Goal: Task Accomplishment & Management: Manage account settings

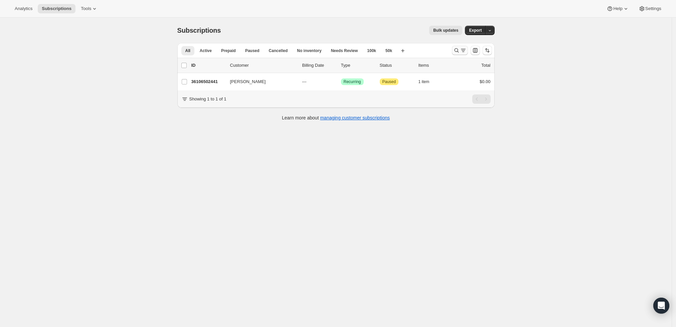
click at [457, 47] on button "Search and filter results" at bounding box center [460, 50] width 16 height 9
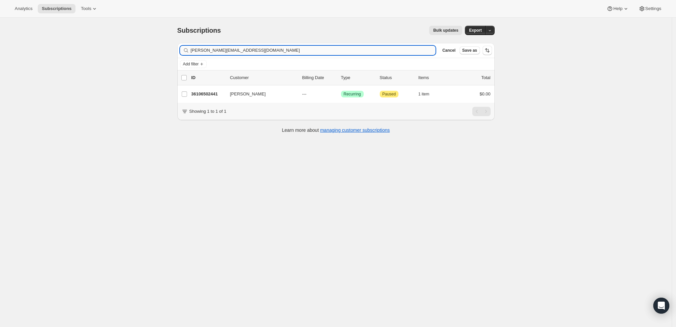
click at [406, 48] on input "phillips@cmplaw.com" at bounding box center [313, 50] width 245 height 9
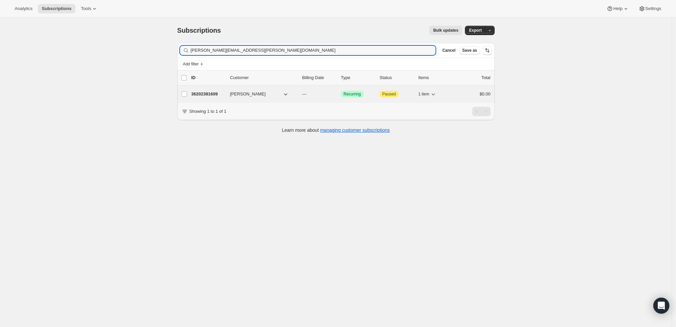
type input "kevin.i.mcnally@gmail.com"
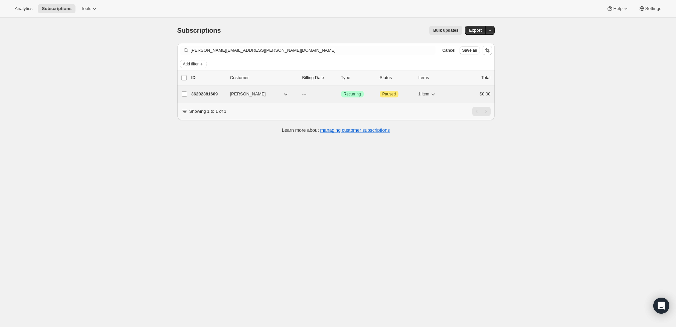
click at [209, 92] on p "36202381609" at bounding box center [207, 94] width 33 height 7
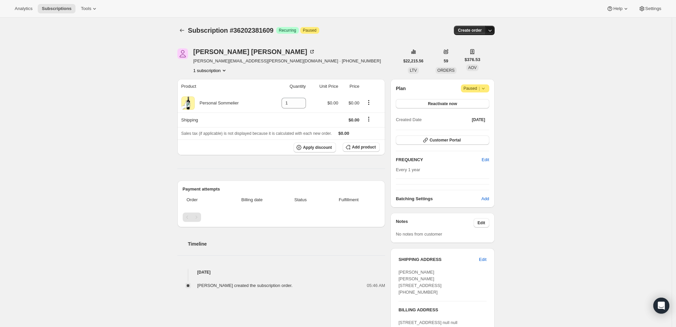
click at [491, 31] on icon "button" at bounding box center [489, 30] width 7 height 7
click at [487, 52] on span "Create custom one-time order" at bounding box center [464, 55] width 58 height 7
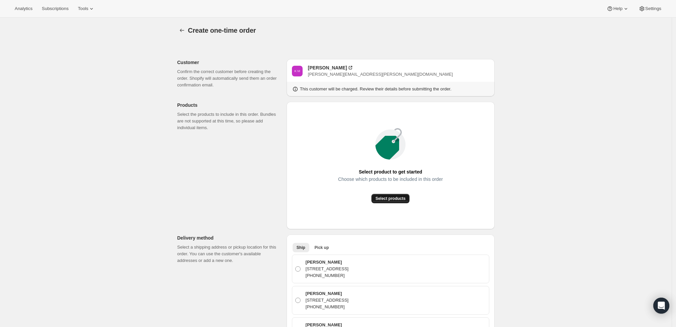
click at [397, 200] on span "Select products" at bounding box center [390, 198] width 30 height 5
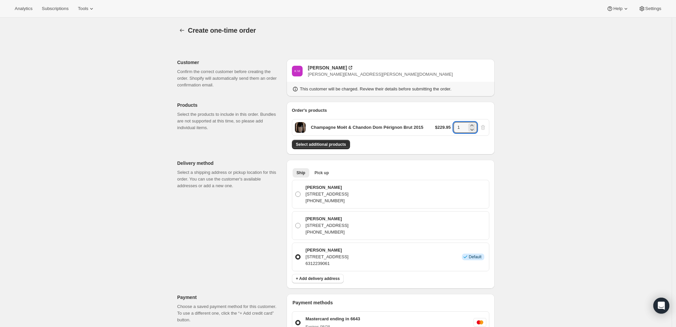
drag, startPoint x: 465, startPoint y: 124, endPoint x: 450, endPoint y: 125, distance: 14.4
click at [450, 125] on div "$229.95 1" at bounding box center [460, 127] width 51 height 11
type input "2"
click at [541, 158] on div "Create one-time order. This page is ready Create one-time order Customer Confir…" at bounding box center [335, 284] width 671 height 532
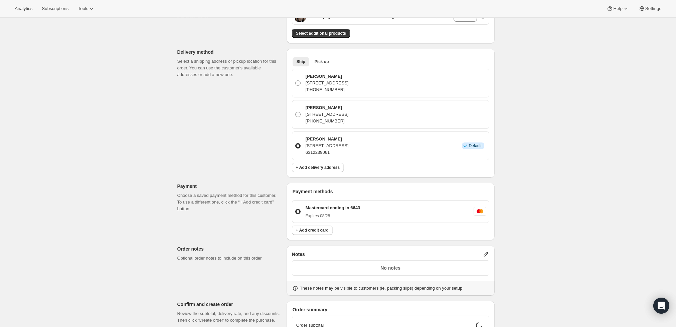
scroll to position [148, 0]
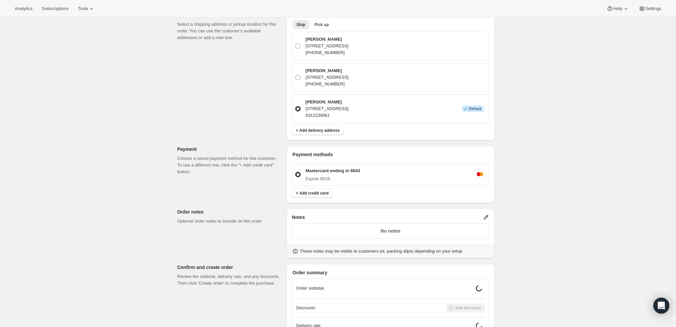
click at [488, 217] on icon at bounding box center [485, 217] width 4 height 4
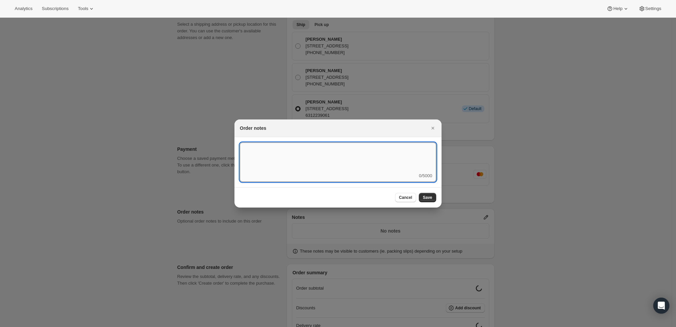
click at [346, 167] on textarea ":r3t:" at bounding box center [338, 158] width 196 height 30
type textarea "Weather HOLD"
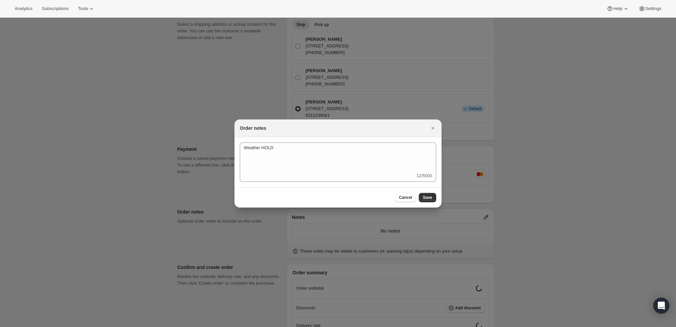
click at [419, 195] on div "Cancel Save" at bounding box center [415, 197] width 41 height 9
click at [423, 194] on button "Save" at bounding box center [427, 197] width 17 height 9
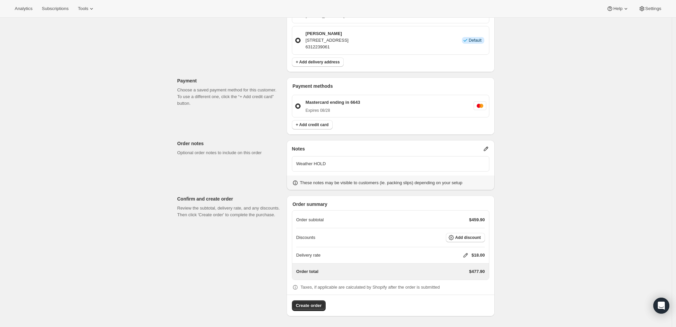
scroll to position [216, 0]
click at [465, 257] on icon at bounding box center [465, 256] width 7 height 7
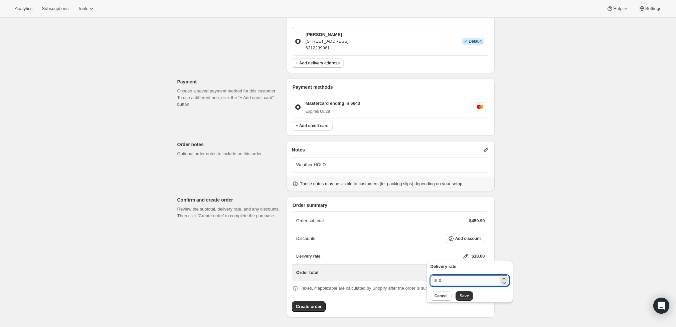
click at [443, 281] on input "0" at bounding box center [469, 280] width 60 height 11
type input "0"
click at [463, 300] on button "Save" at bounding box center [463, 295] width 17 height 9
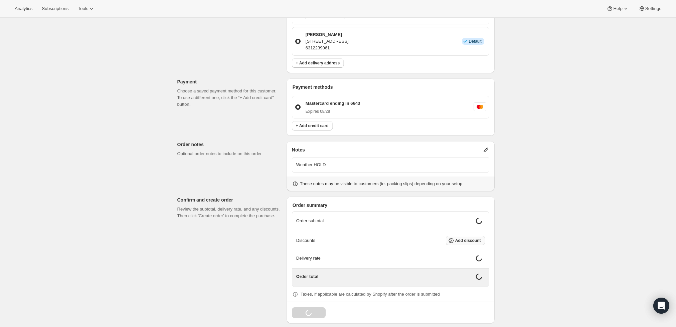
click at [471, 241] on span "Add discount" at bounding box center [468, 240] width 26 height 5
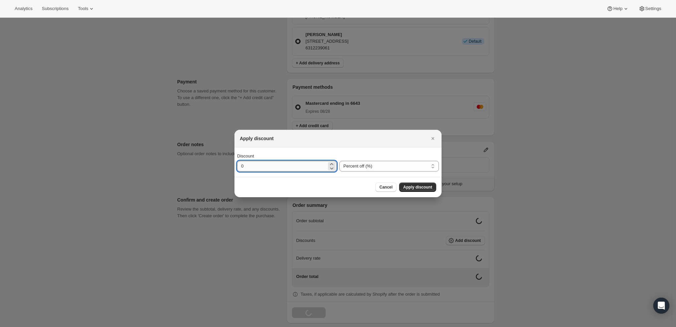
click at [304, 166] on input "0" at bounding box center [281, 166] width 89 height 11
type input "10"
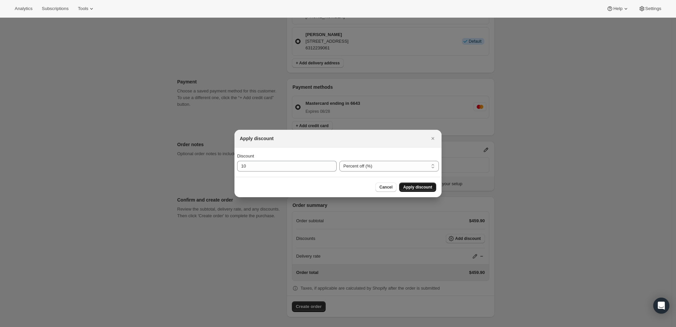
click at [423, 189] on span "Apply discount" at bounding box center [417, 187] width 29 height 5
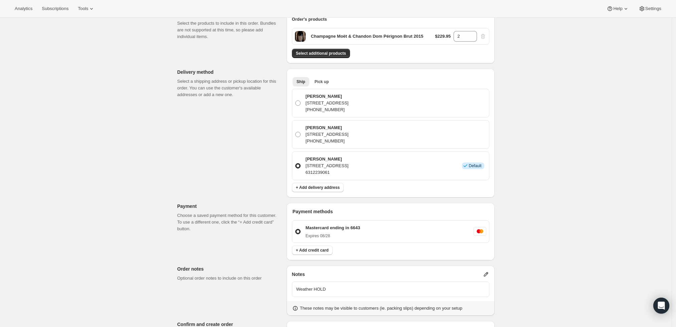
scroll to position [213, 0]
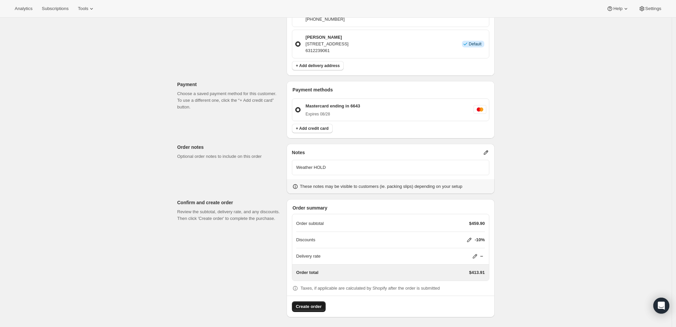
click at [302, 301] on button "Create order" at bounding box center [309, 306] width 34 height 11
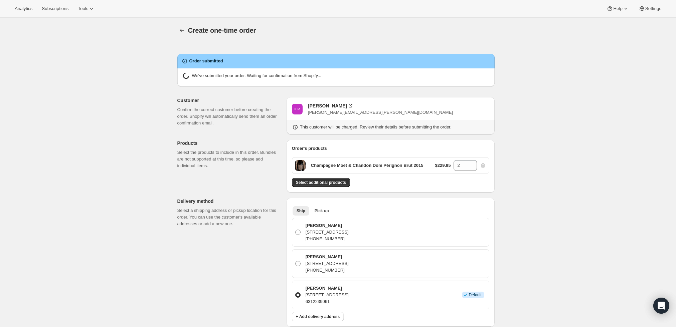
radio input "true"
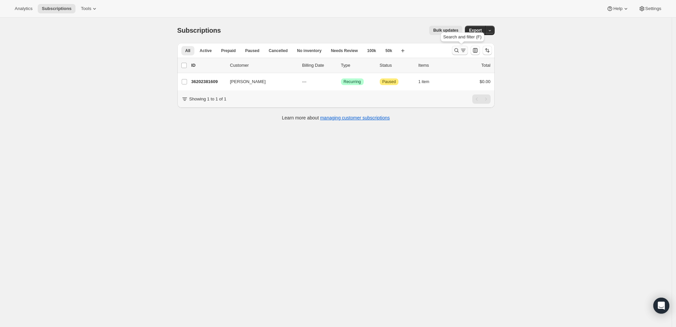
click at [460, 48] on icon "Search and filter results" at bounding box center [456, 50] width 7 height 7
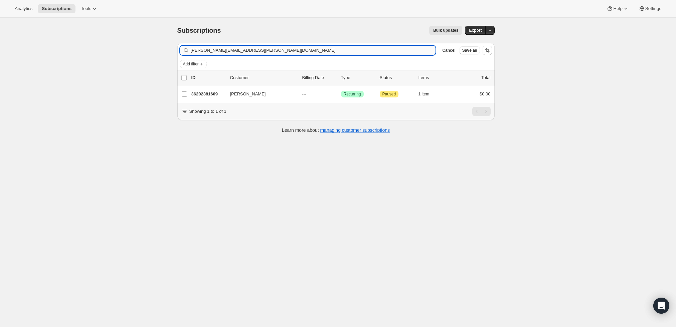
click at [270, 53] on input "kevin.i.mcnally@gmail.com" at bounding box center [313, 50] width 245 height 9
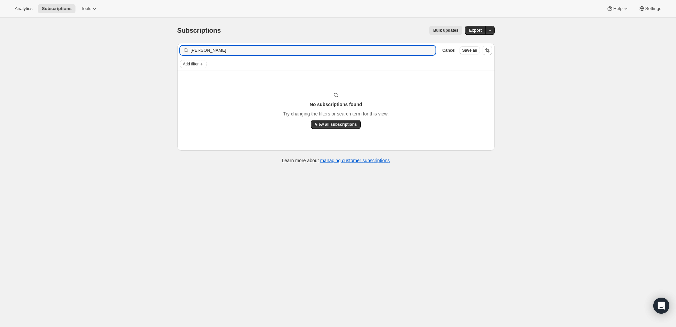
drag, startPoint x: 205, startPoint y: 51, endPoint x: 168, endPoint y: 50, distance: 37.4
click at [168, 50] on div "Subscriptions. This page is ready Subscriptions Bulk updates More actions Bulk …" at bounding box center [335, 181] width 671 height 327
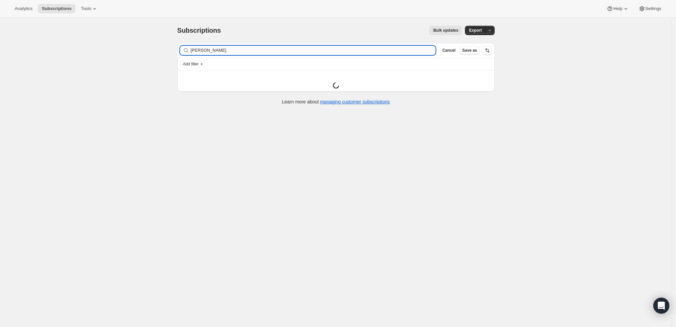
click at [227, 47] on input "George" at bounding box center [313, 50] width 245 height 9
click at [209, 51] on input "George Daley" at bounding box center [313, 50] width 245 height 9
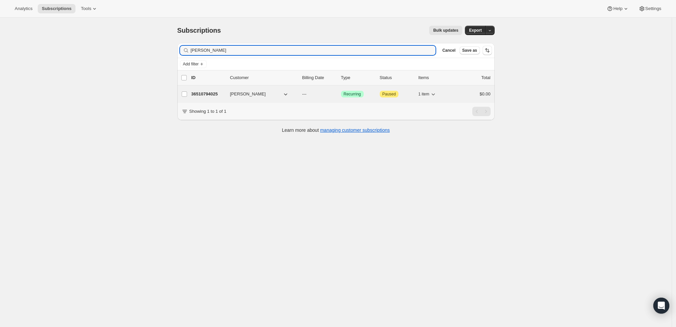
type input "George Daley"
click at [207, 91] on p "36510794025" at bounding box center [207, 94] width 33 height 7
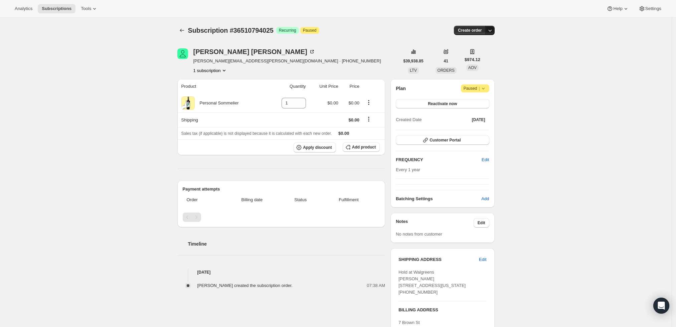
click at [492, 29] on icon "button" at bounding box center [489, 30] width 7 height 7
click at [479, 53] on span "Create custom one-time order" at bounding box center [464, 55] width 58 height 5
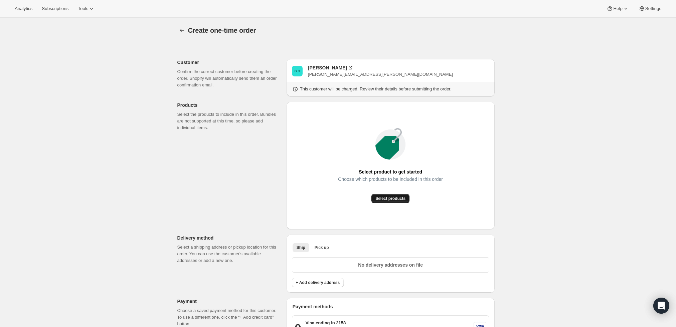
click at [391, 198] on span "Select products" at bounding box center [390, 198] width 30 height 5
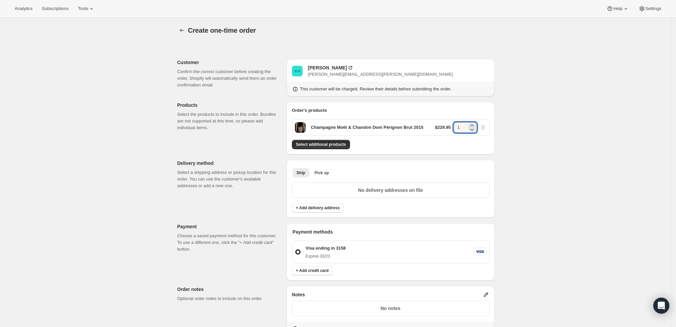
drag, startPoint x: 465, startPoint y: 123, endPoint x: 445, endPoint y: 125, distance: 19.7
click at [445, 125] on div "$229.95 1" at bounding box center [460, 127] width 51 height 11
type input "6"
click at [568, 151] on div "Create one-time order. This page is ready Create one-time order Customer Confir…" at bounding box center [335, 245] width 671 height 455
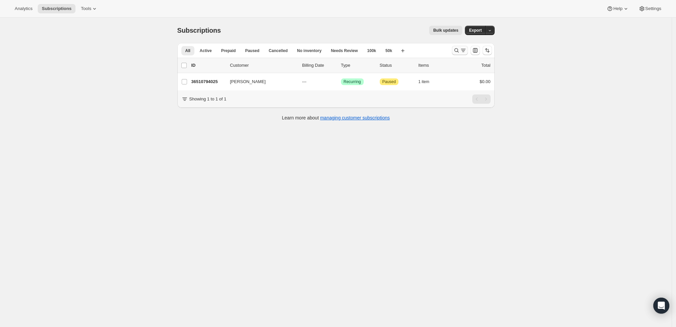
click at [458, 49] on icon "Search and filter results" at bounding box center [456, 50] width 7 height 7
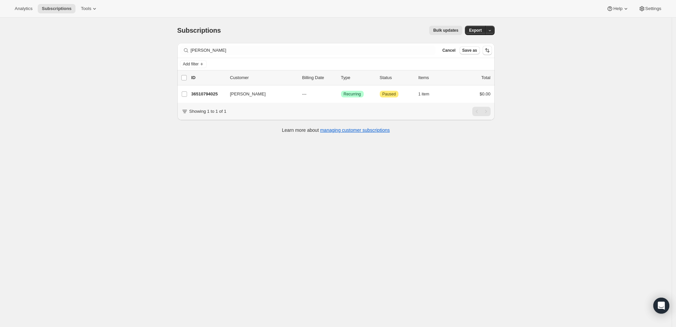
click at [286, 55] on div "Filter subscribers George Daley Clear Cancel Save as" at bounding box center [335, 50] width 317 height 15
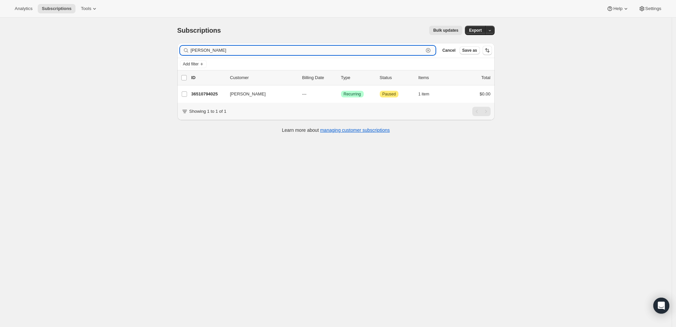
click at [286, 52] on input "George Daley" at bounding box center [307, 50] width 233 height 9
paste input "jhl@luttgens.com"
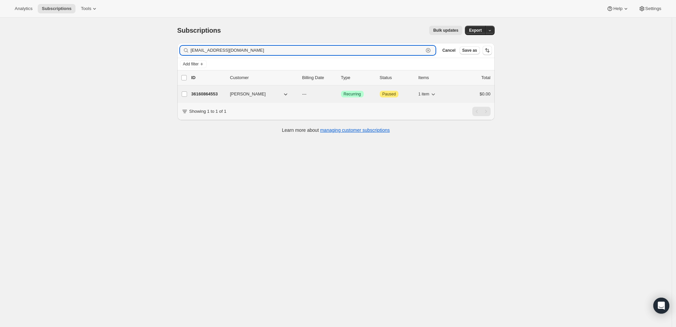
type input "jhl@luttgens.com"
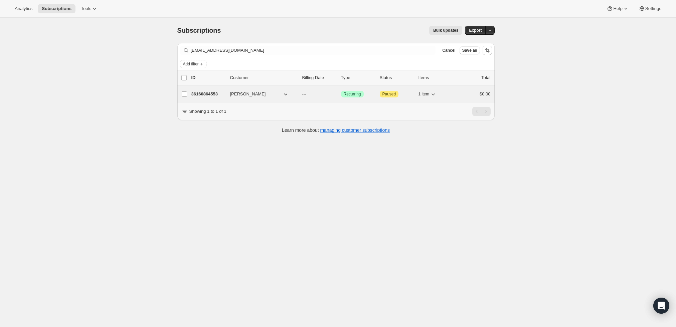
click at [212, 94] on p "36160864553" at bounding box center [207, 94] width 33 height 7
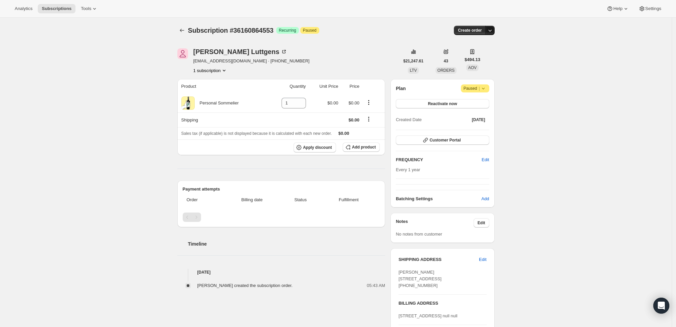
click at [491, 27] on icon "button" at bounding box center [489, 30] width 7 height 7
click at [473, 53] on span "Create custom one-time order" at bounding box center [464, 55] width 58 height 5
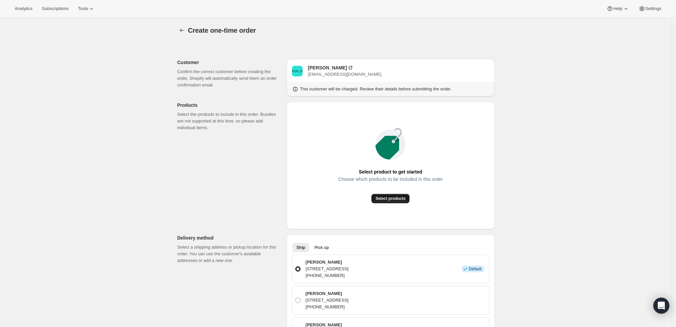
click at [388, 196] on span "Select products" at bounding box center [390, 198] width 30 height 5
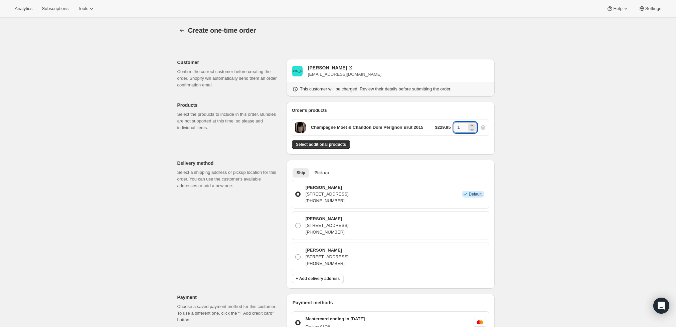
drag, startPoint x: 459, startPoint y: 125, endPoint x: 464, endPoint y: 125, distance: 5.0
click at [464, 125] on input "1" at bounding box center [459, 127] width 13 height 11
type input "12"
click at [537, 136] on div "Create one-time order. This page is ready Create one-time order Customer Confir…" at bounding box center [335, 284] width 671 height 532
click at [317, 141] on button "Select additional products" at bounding box center [321, 144] width 58 height 9
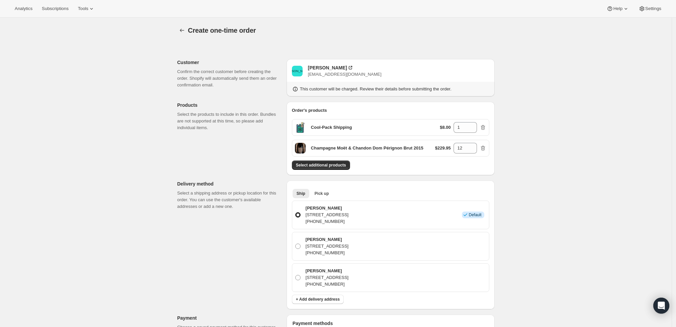
click at [553, 141] on div "Create one-time order. This page is ready Create one-time order Customer Confir…" at bounding box center [335, 291] width 671 height 547
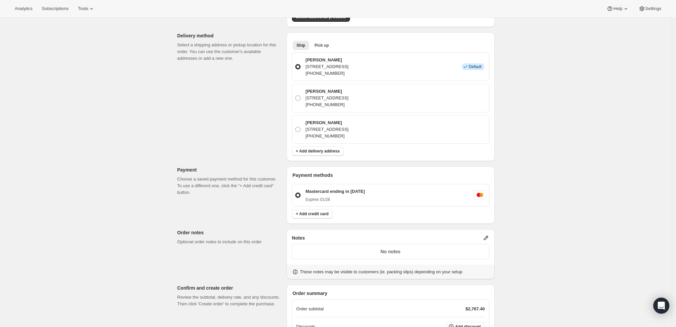
scroll to position [185, 0]
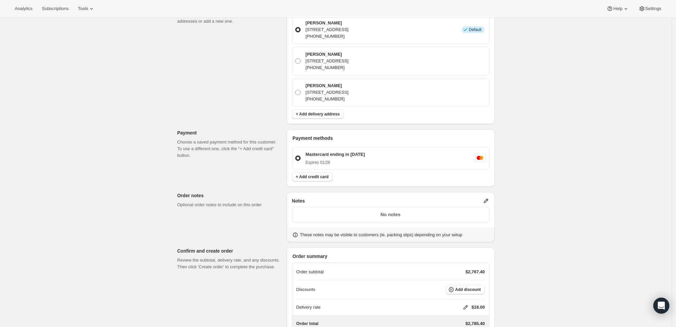
click at [489, 199] on icon at bounding box center [485, 201] width 7 height 7
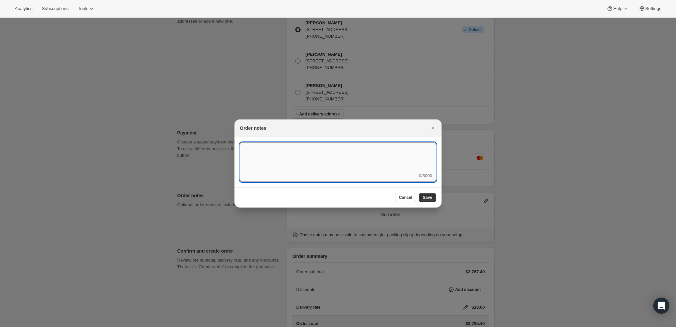
click at [337, 154] on textarea ":r3t:" at bounding box center [338, 158] width 196 height 30
click at [272, 149] on textarea "Ship Monday 2/25" at bounding box center [338, 158] width 196 height 30
type textarea "Ship Monday 8/25"
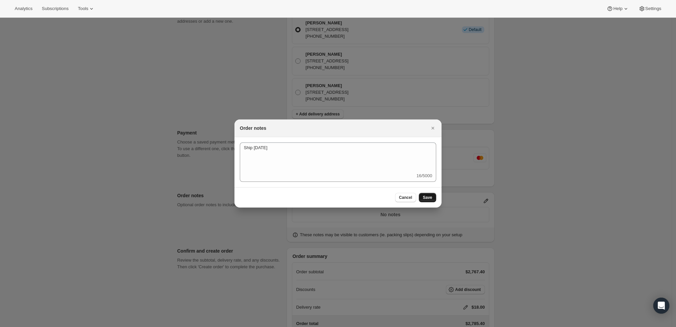
click at [431, 199] on span "Save" at bounding box center [427, 197] width 9 height 5
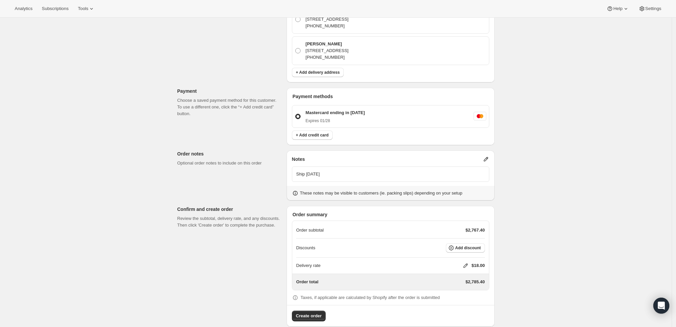
scroll to position [236, 0]
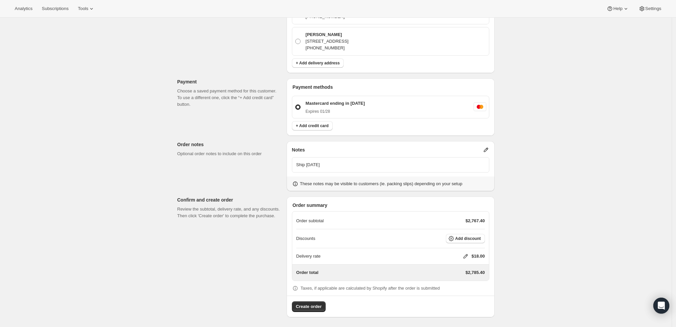
click at [466, 253] on icon at bounding box center [465, 256] width 7 height 7
click at [448, 278] on input "0" at bounding box center [469, 280] width 60 height 11
type input "0"
click at [464, 299] on button "Save" at bounding box center [463, 295] width 17 height 9
click at [475, 240] on span "Add discount" at bounding box center [468, 238] width 26 height 5
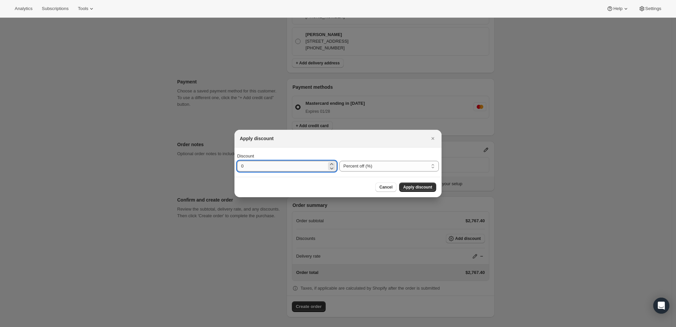
click at [300, 167] on input "0" at bounding box center [281, 166] width 89 height 11
type input "10"
click at [416, 190] on button "Apply discount" at bounding box center [417, 187] width 37 height 9
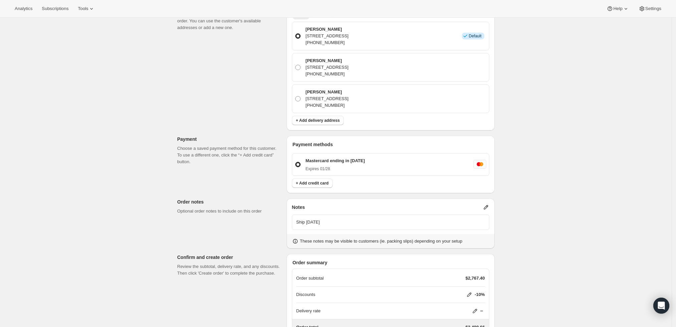
scroll to position [234, 0]
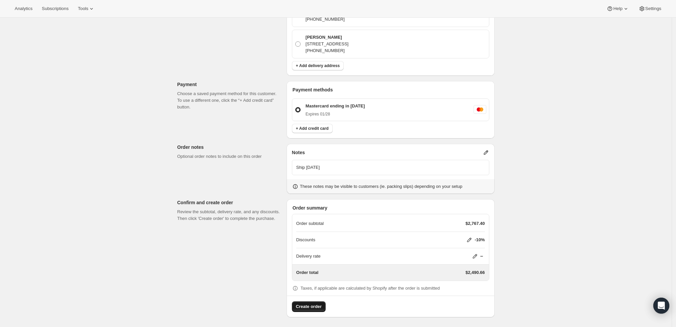
click at [318, 305] on span "Create order" at bounding box center [309, 306] width 26 height 7
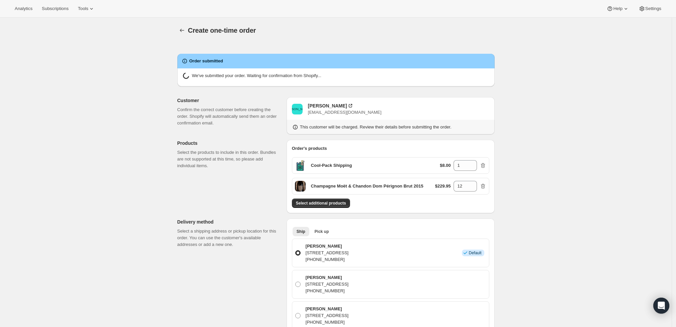
radio input "true"
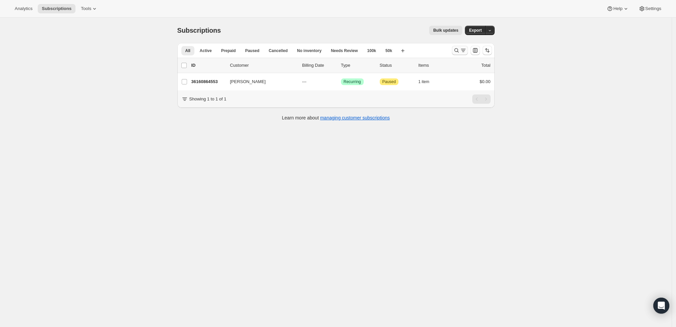
click at [463, 50] on icon "Search and filter results" at bounding box center [463, 50] width 7 height 7
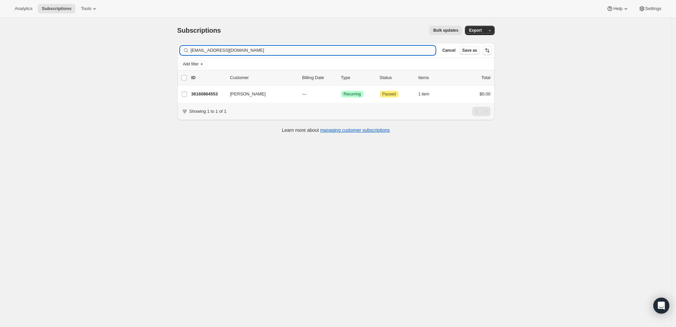
click at [281, 50] on input "jhl@luttgens.com" at bounding box center [313, 50] width 245 height 9
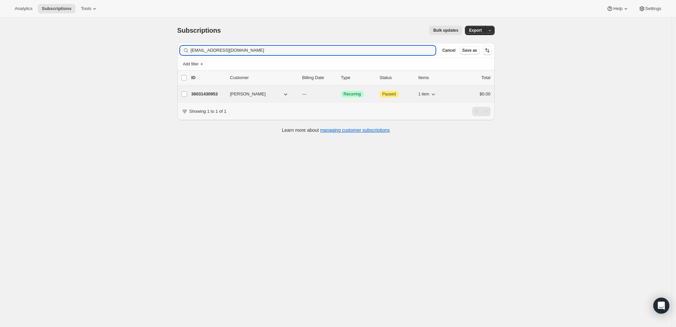
type input "jcinmnj@msn.com"
click at [207, 94] on p "36031430953" at bounding box center [207, 94] width 33 height 7
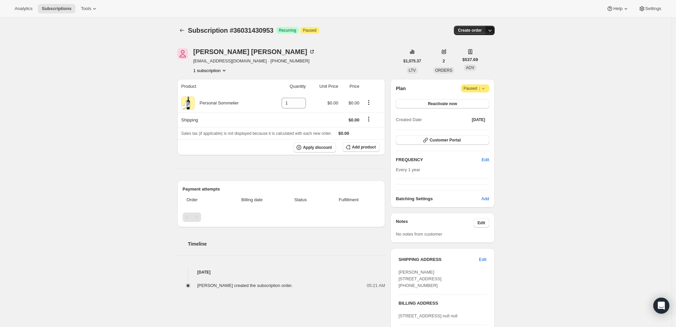
click at [491, 30] on icon "button" at bounding box center [489, 30] width 7 height 7
click at [486, 56] on span "Create custom one-time order" at bounding box center [464, 55] width 58 height 5
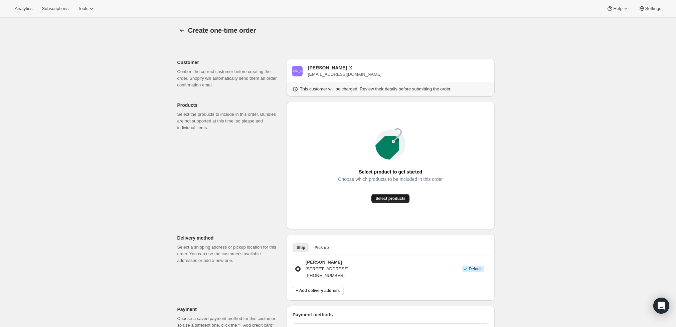
click at [384, 199] on span "Select products" at bounding box center [390, 198] width 30 height 5
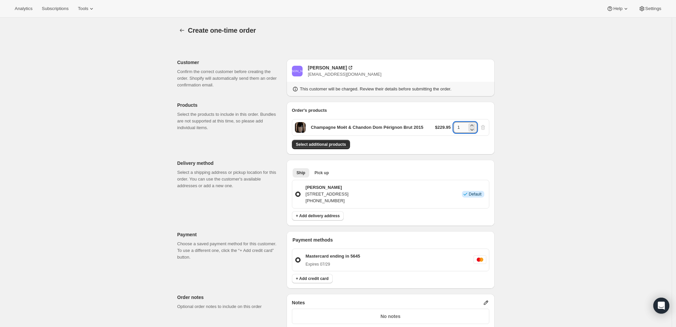
drag, startPoint x: 464, startPoint y: 131, endPoint x: 462, endPoint y: 128, distance: 4.1
click at [455, 129] on input "1" at bounding box center [459, 127] width 13 height 11
type input "6"
click at [592, 152] on div "Create one-time order. This page is ready Create one-time order Customer Confir…" at bounding box center [335, 252] width 671 height 469
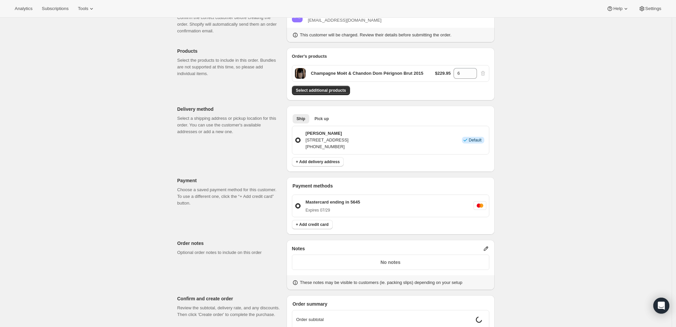
scroll to position [111, 0]
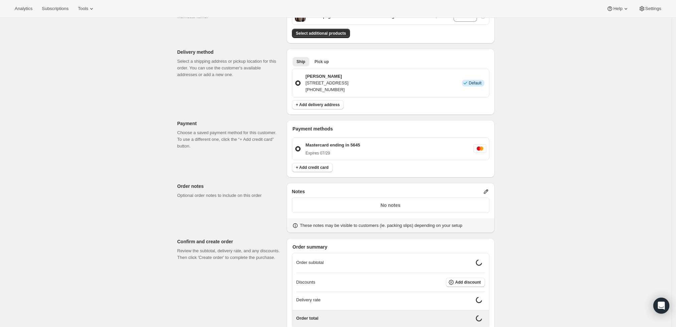
click at [489, 188] on icon at bounding box center [485, 191] width 7 height 7
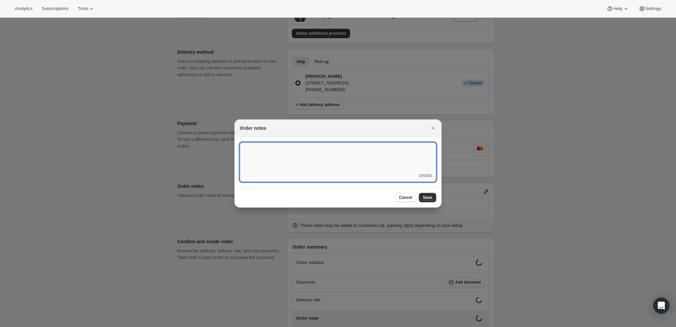
click at [331, 164] on textarea ":r3t:" at bounding box center [338, 158] width 196 height 30
type textarea "Weather HOLD"
click at [427, 200] on span "Save" at bounding box center [427, 197] width 9 height 5
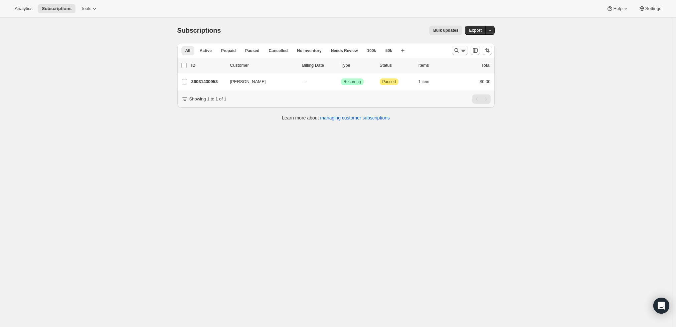
click at [466, 50] on icon "Search and filter results" at bounding box center [463, 50] width 7 height 7
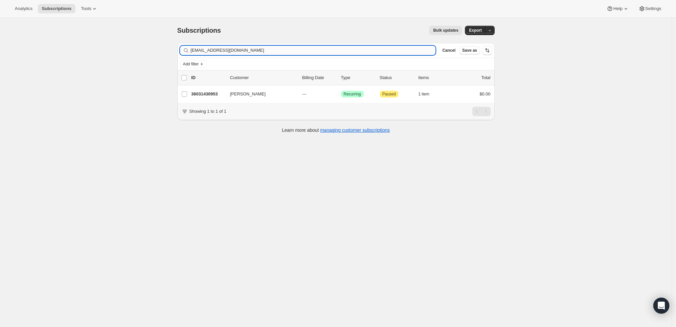
click at [231, 47] on input "[EMAIL_ADDRESS][DOMAIN_NAME]" at bounding box center [313, 50] width 245 height 9
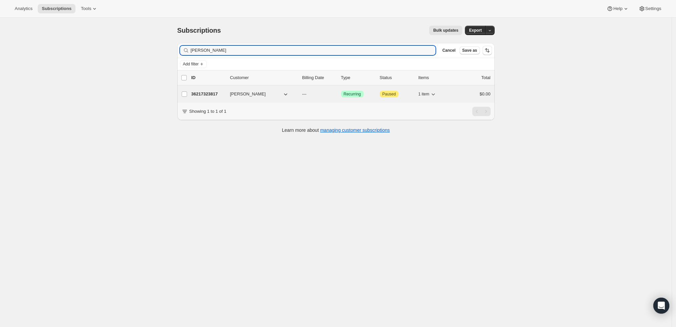
type input "[PERSON_NAME]"
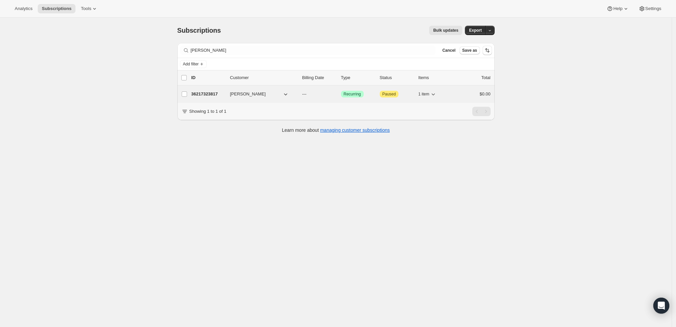
click at [209, 91] on p "36217323817" at bounding box center [207, 94] width 33 height 7
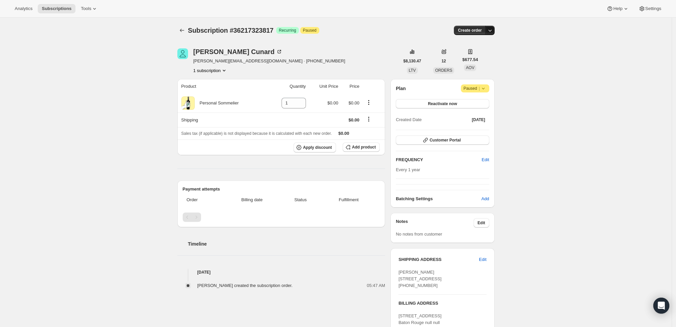
click at [491, 30] on icon "button" at bounding box center [489, 30] width 7 height 7
click at [485, 54] on span "Create custom one-time order" at bounding box center [464, 55] width 58 height 5
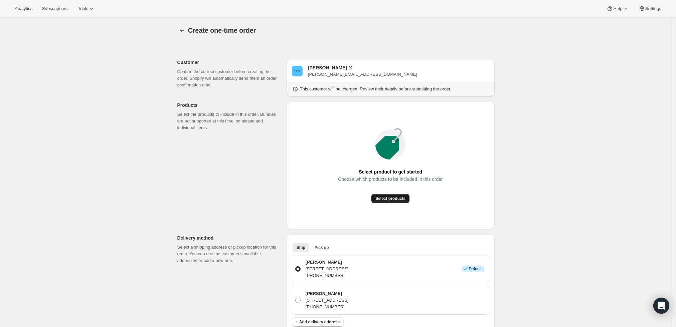
click at [397, 195] on button "Select products" at bounding box center [390, 198] width 38 height 9
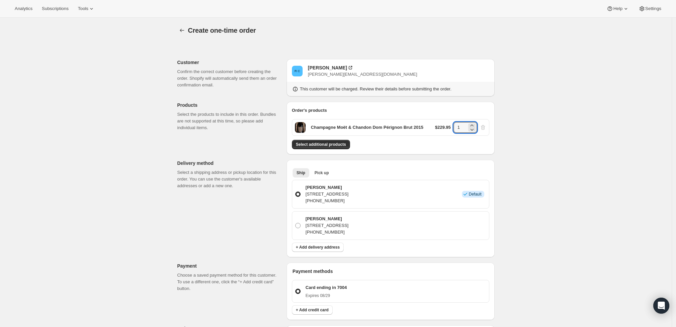
drag, startPoint x: 463, startPoint y: 130, endPoint x: 443, endPoint y: 126, distance: 20.6
click at [443, 126] on div "$229.95 1" at bounding box center [460, 127] width 51 height 11
type input "12"
click at [542, 139] on div "Create one-time order. This page is ready Create one-time order Customer Confir…" at bounding box center [335, 268] width 671 height 501
click at [331, 144] on span "Select additional products" at bounding box center [321, 144] width 50 height 5
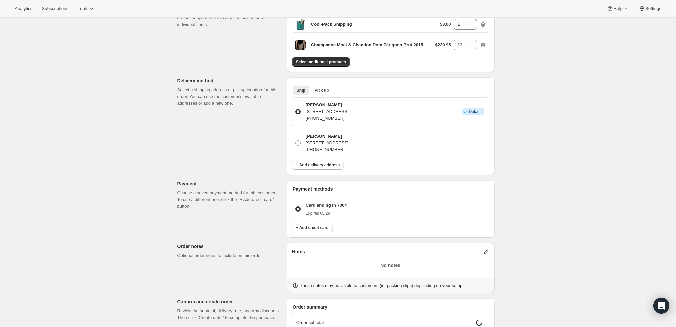
scroll to position [148, 0]
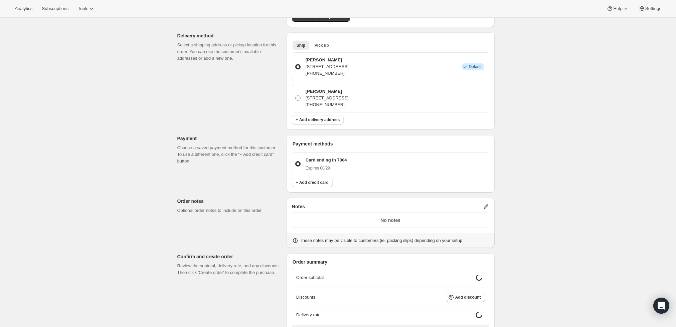
click at [485, 208] on icon at bounding box center [485, 206] width 7 height 7
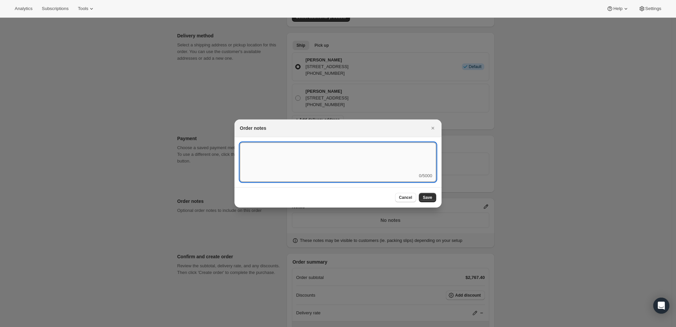
click at [335, 163] on textarea ":r3t:" at bounding box center [338, 158] width 196 height 30
type textarea "Weather HOLD"
click at [427, 198] on span "Save" at bounding box center [427, 197] width 9 height 5
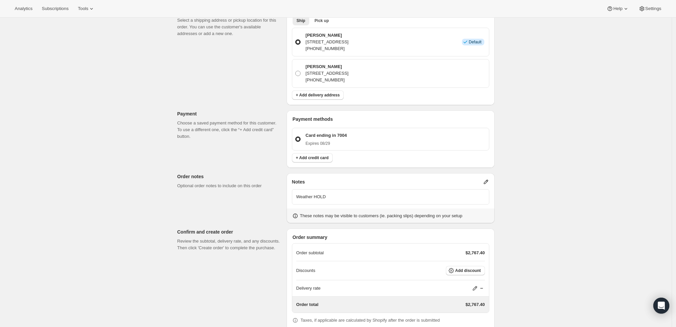
scroll to position [205, 0]
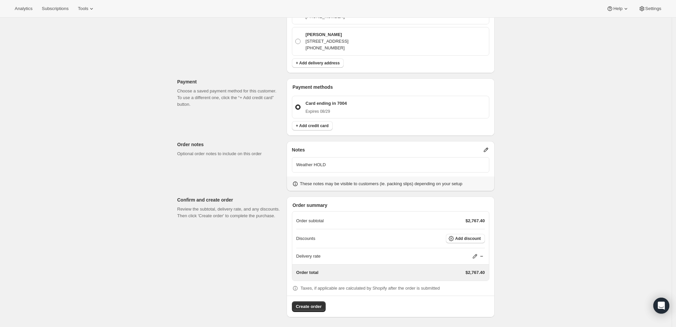
click at [476, 257] on icon at bounding box center [474, 256] width 4 height 4
click at [467, 277] on input "0" at bounding box center [478, 280] width 60 height 11
type input "0"
click at [548, 233] on div "Create one-time order. This page is ready Create one-time order Customer Confir…" at bounding box center [335, 70] width 671 height 515
click at [462, 237] on span "Add discount" at bounding box center [468, 238] width 26 height 5
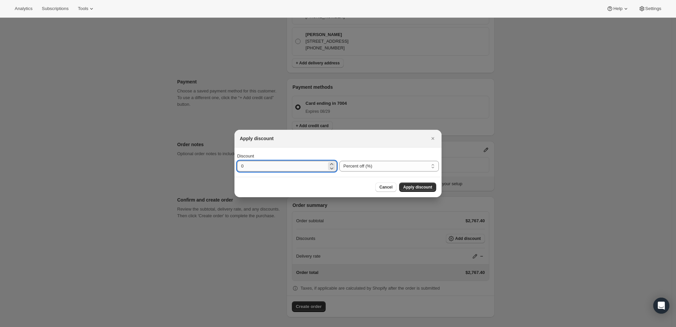
click at [292, 166] on input "0" at bounding box center [281, 166] width 89 height 11
type input "10"
click at [408, 188] on span "Apply discount" at bounding box center [417, 187] width 29 height 5
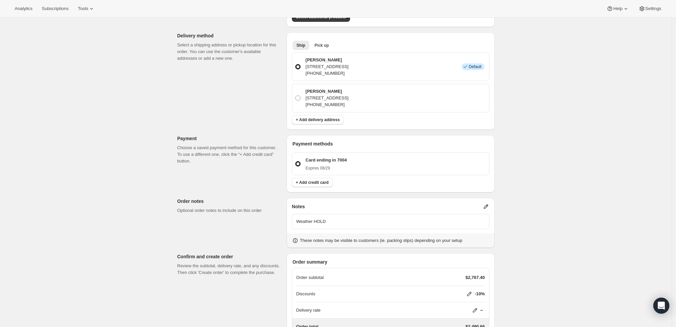
scroll to position [202, 0]
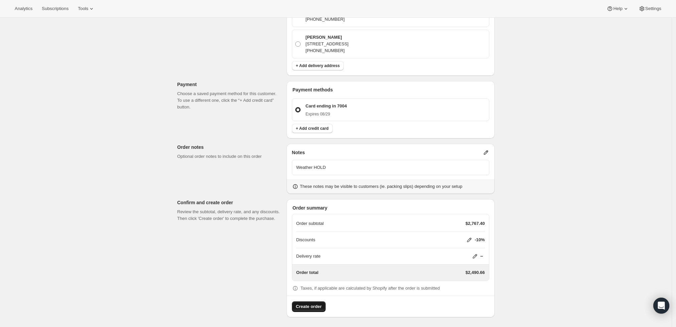
click at [310, 305] on span "Create order" at bounding box center [309, 306] width 26 height 7
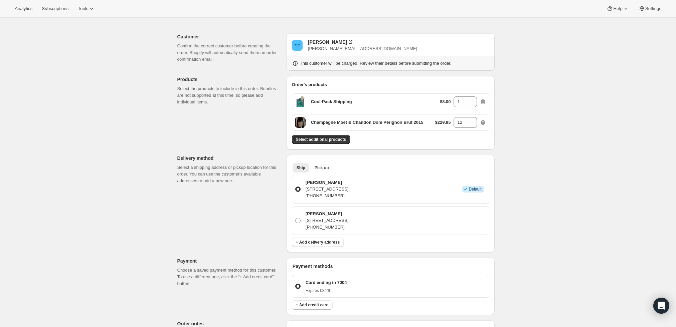
scroll to position [0, 0]
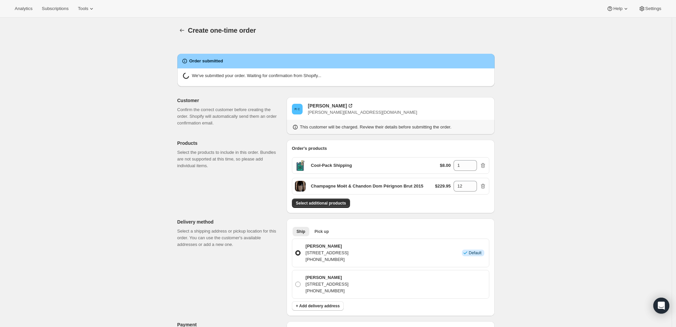
radio input "true"
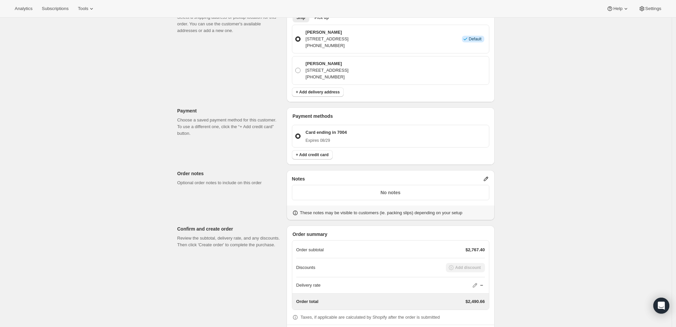
scroll to position [295, 0]
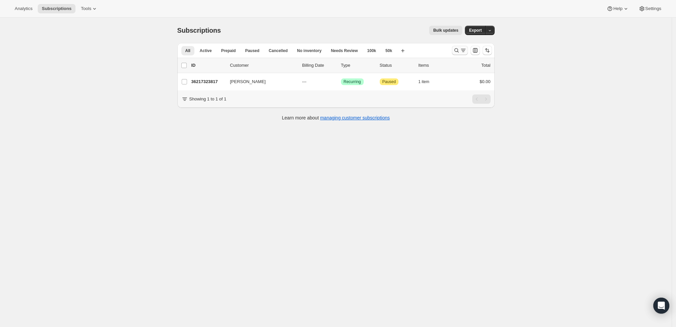
click at [459, 48] on icon "Search and filter results" at bounding box center [456, 50] width 7 height 7
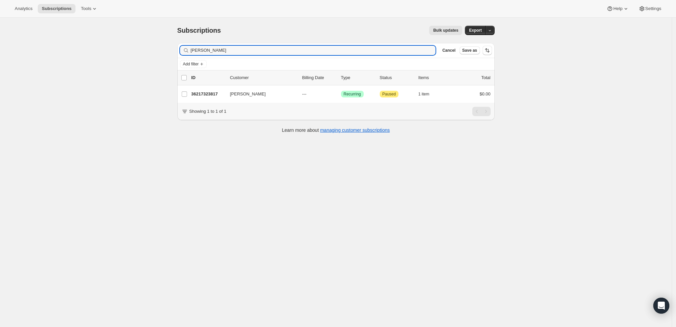
click at [281, 45] on div "Filter subscribers [PERSON_NAME] Clear Cancel Save as" at bounding box center [335, 50] width 317 height 15
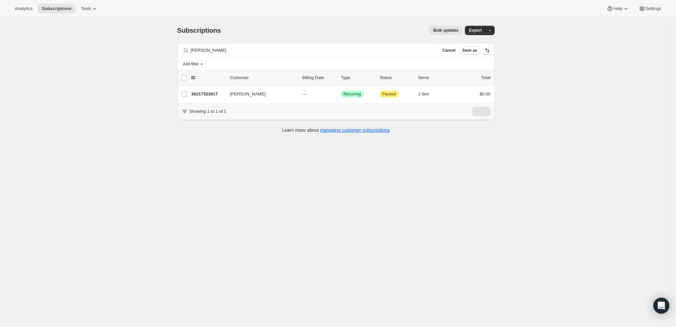
click at [281, 45] on div "Filter subscribers [PERSON_NAME] Clear Cancel Save as" at bounding box center [335, 50] width 317 height 15
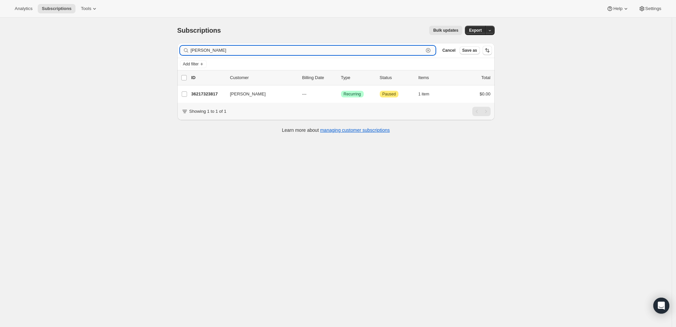
click at [278, 50] on input "[PERSON_NAME]" at bounding box center [307, 50] width 233 height 9
paste input "[EMAIL_ADDRESS][DOMAIN_NAME]"
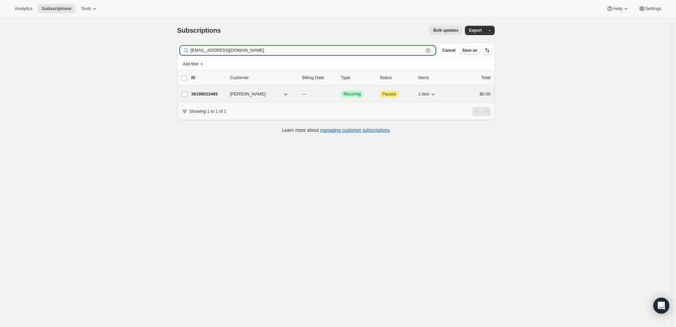
type input "[EMAIL_ADDRESS][DOMAIN_NAME]"
click at [210, 96] on p "36198023465" at bounding box center [207, 94] width 33 height 7
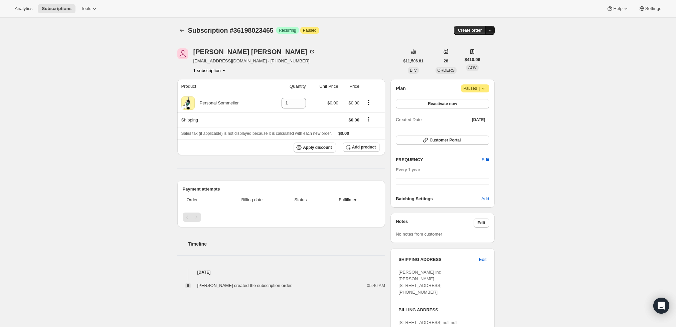
click at [490, 32] on icon "button" at bounding box center [489, 30] width 7 height 7
click at [478, 54] on span "Create custom one-time order" at bounding box center [464, 55] width 58 height 5
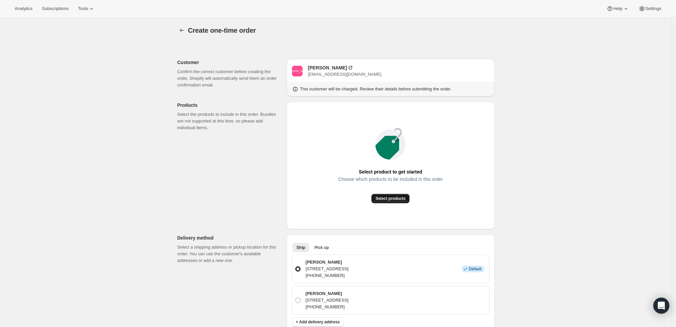
click at [396, 200] on span "Select products" at bounding box center [390, 198] width 30 height 5
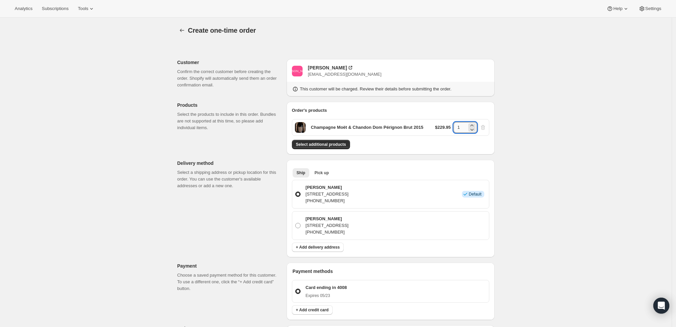
drag, startPoint x: 467, startPoint y: 125, endPoint x: 455, endPoint y: 125, distance: 12.4
click at [455, 125] on input "1" at bounding box center [459, 127] width 13 height 11
type input "6"
click at [530, 131] on div "Create one-time order. This page is ready Create one-time order Customer Confir…" at bounding box center [335, 268] width 671 height 501
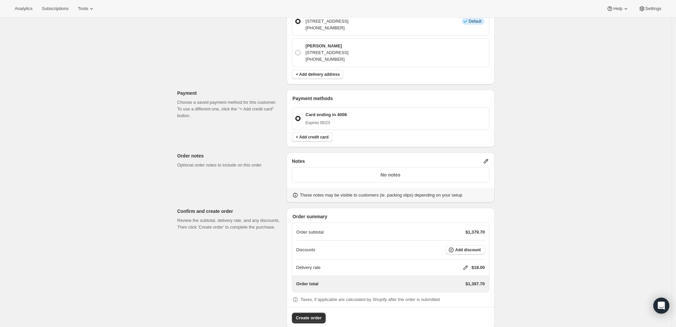
scroll to position [184, 0]
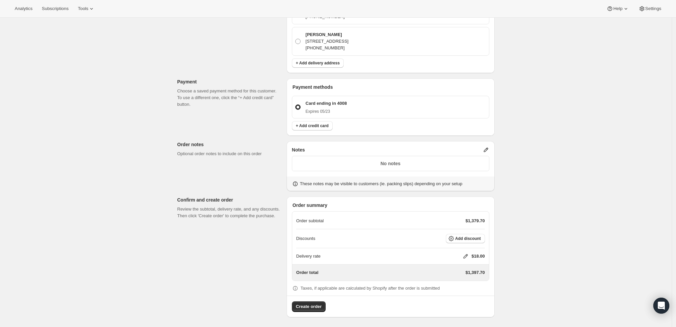
click at [466, 254] on icon at bounding box center [465, 256] width 7 height 7
click at [457, 281] on input "0" at bounding box center [469, 280] width 60 height 11
type input "0"
click at [460, 294] on span "Save" at bounding box center [463, 295] width 9 height 5
click at [464, 237] on span "Add discount" at bounding box center [468, 238] width 26 height 5
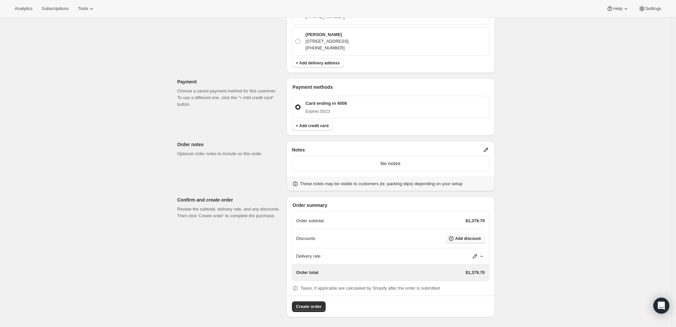
scroll to position [0, 0]
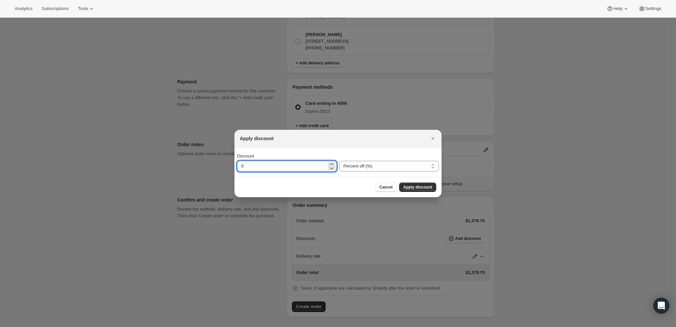
click at [288, 168] on input "0" at bounding box center [281, 166] width 89 height 11
type input "10"
click at [428, 183] on button "Apply discount" at bounding box center [417, 187] width 37 height 9
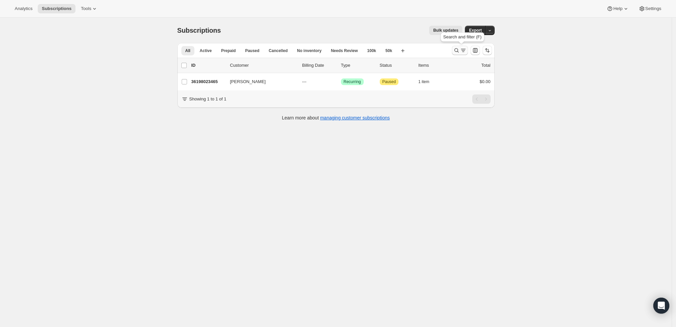
click at [463, 47] on icon "Search and filter results" at bounding box center [463, 50] width 7 height 7
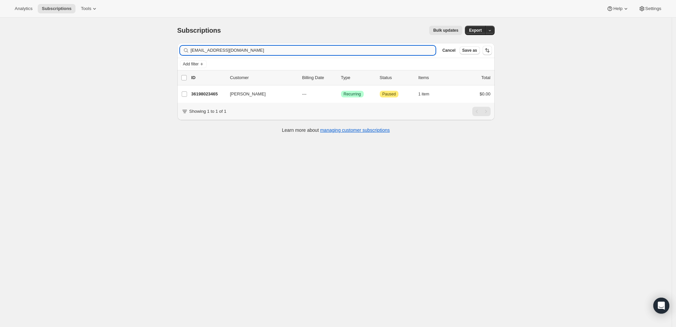
click at [298, 50] on input "[EMAIL_ADDRESS][DOMAIN_NAME]" at bounding box center [313, 50] width 245 height 9
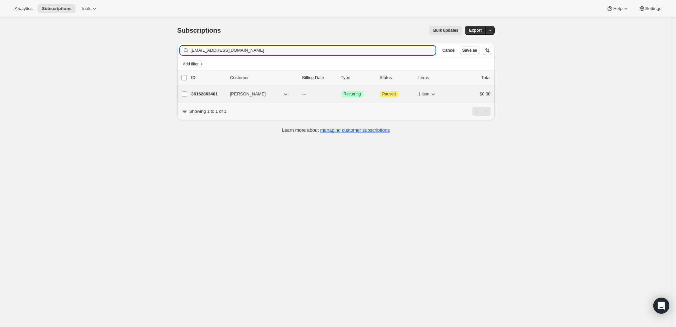
type input "[EMAIL_ADDRESS][DOMAIN_NAME]"
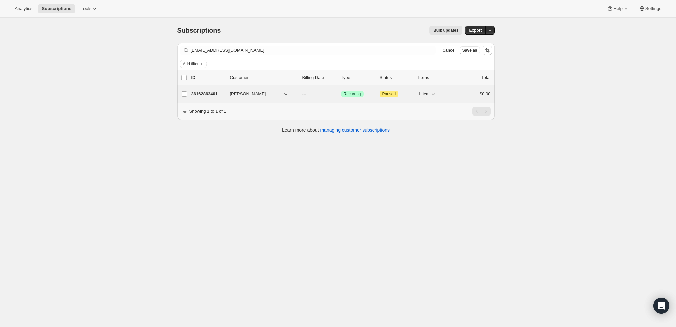
click at [211, 93] on p "36162863401" at bounding box center [207, 94] width 33 height 7
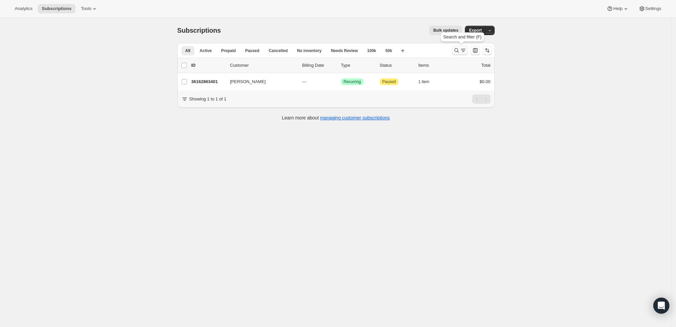
click at [466, 50] on icon "Search and filter results" at bounding box center [463, 50] width 7 height 7
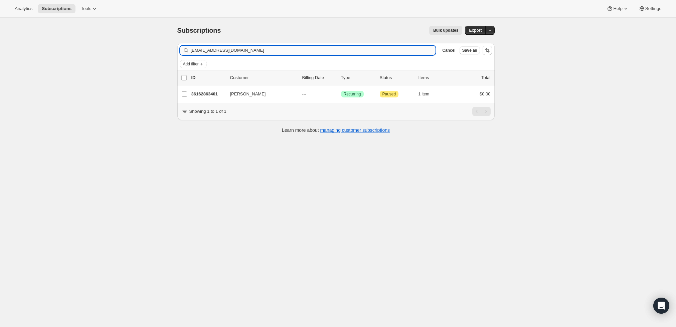
click at [410, 53] on input "[EMAIL_ADDRESS][DOMAIN_NAME]" at bounding box center [313, 50] width 245 height 9
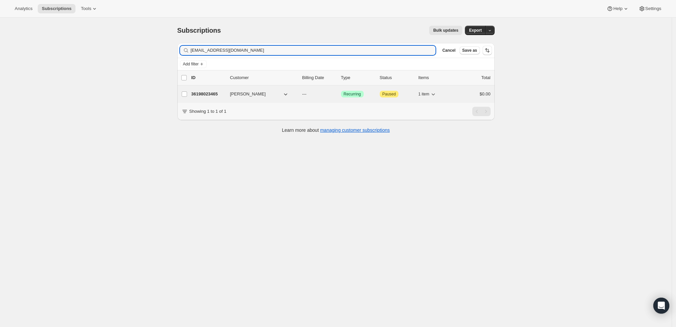
type input "[EMAIL_ADDRESS][DOMAIN_NAME]"
click at [206, 93] on p "36198023465" at bounding box center [207, 94] width 33 height 7
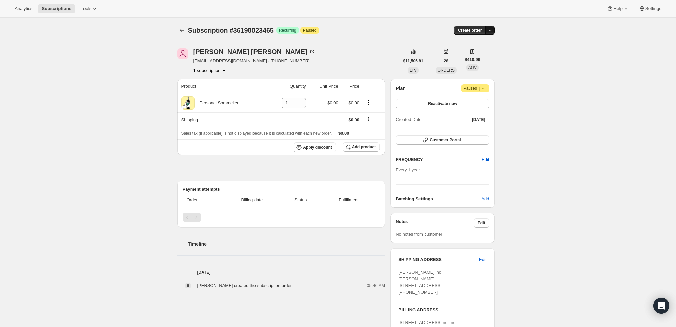
click at [493, 27] on icon "button" at bounding box center [489, 30] width 7 height 7
click at [481, 56] on span "Create custom one-time order" at bounding box center [464, 55] width 58 height 5
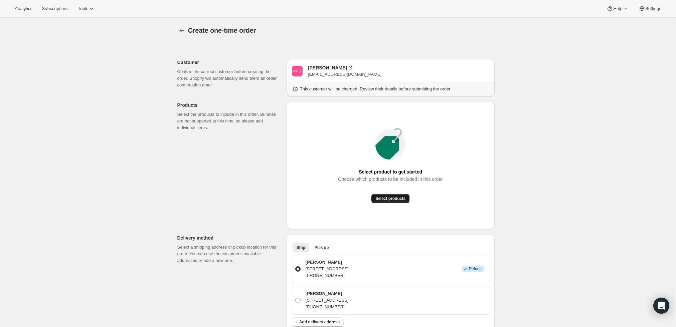
click at [393, 194] on button "Select products" at bounding box center [390, 198] width 38 height 9
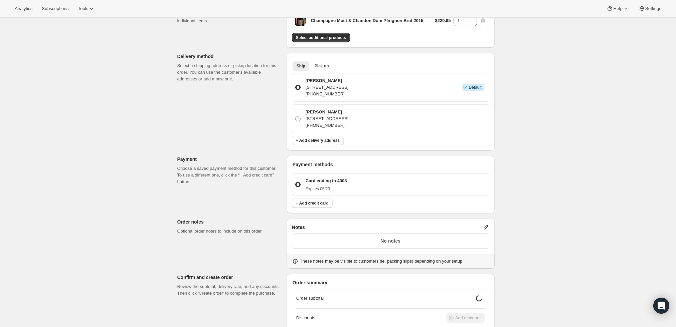
scroll to position [111, 0]
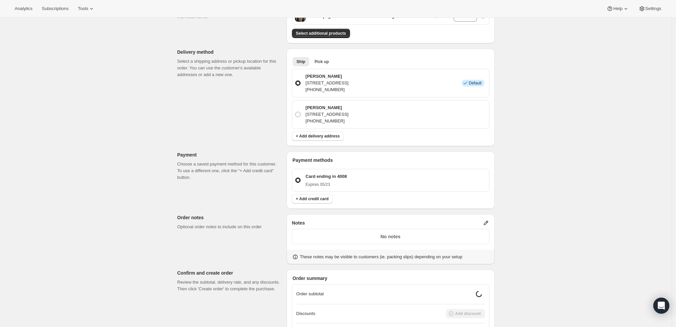
click at [428, 232] on div "No notes" at bounding box center [390, 236] width 197 height 15
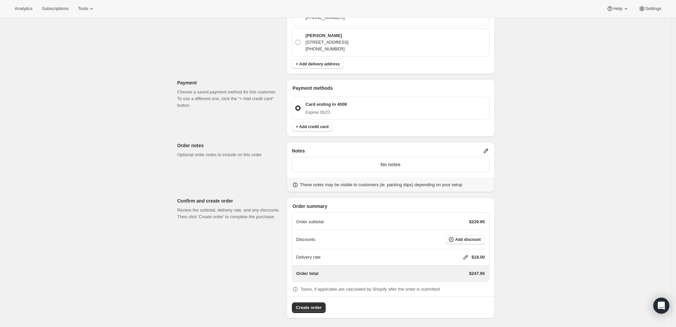
scroll to position [184, 0]
click at [465, 256] on icon at bounding box center [465, 256] width 7 height 7
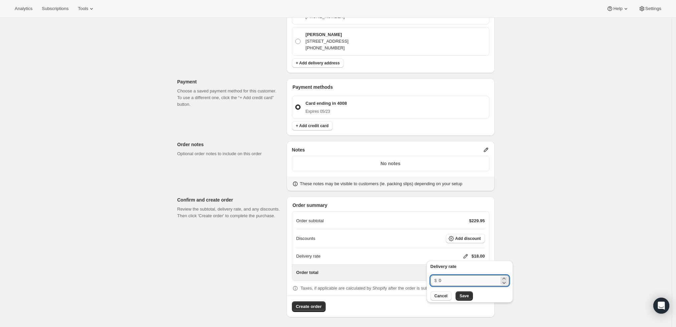
click at [457, 280] on input "0" at bounding box center [469, 280] width 60 height 11
type input "0"
click at [469, 296] on button "Save" at bounding box center [463, 295] width 17 height 9
click at [474, 239] on span "Add discount" at bounding box center [468, 238] width 26 height 5
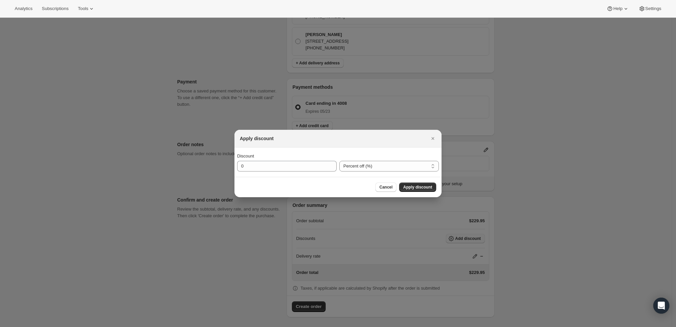
scroll to position [0, 0]
click at [308, 166] on input "0" at bounding box center [281, 166] width 89 height 11
type input "10"
click at [418, 187] on span "Apply discount" at bounding box center [417, 187] width 29 height 5
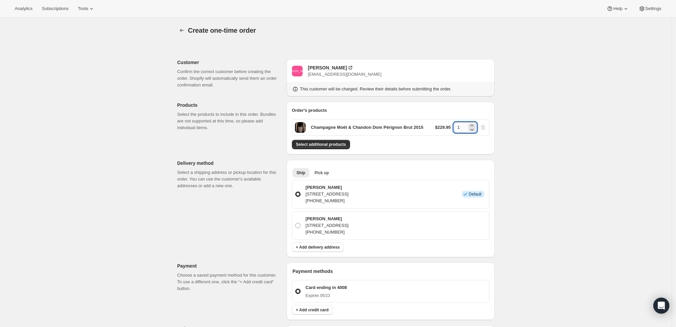
drag, startPoint x: 465, startPoint y: 127, endPoint x: 459, endPoint y: 126, distance: 5.8
click at [459, 126] on input "1" at bounding box center [459, 127] width 13 height 11
type input "6"
click at [531, 140] on div "Create one-time order. This page is ready Create one-time order Customer Confir…" at bounding box center [335, 267] width 671 height 498
click at [531, 142] on div "Create one-time order. This page is ready Create one-time order Customer Confir…" at bounding box center [335, 264] width 671 height 492
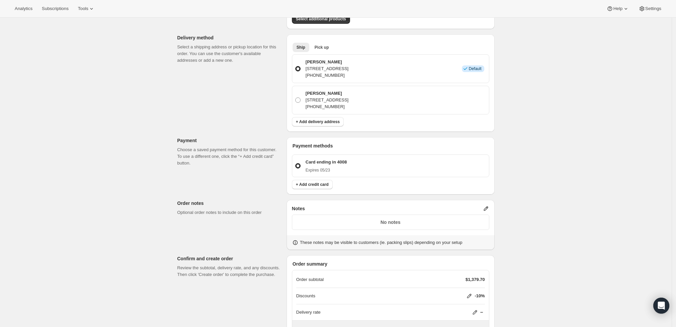
scroll to position [182, 0]
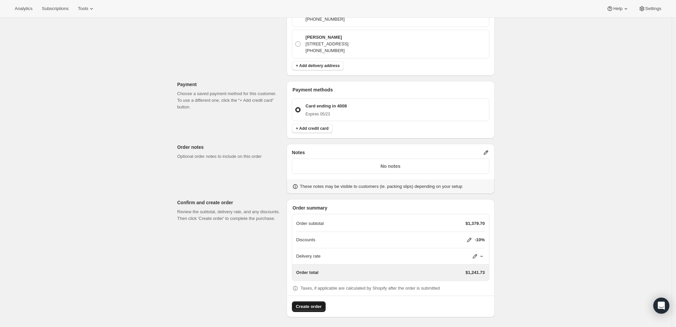
click at [323, 305] on button "Create order" at bounding box center [309, 306] width 34 height 11
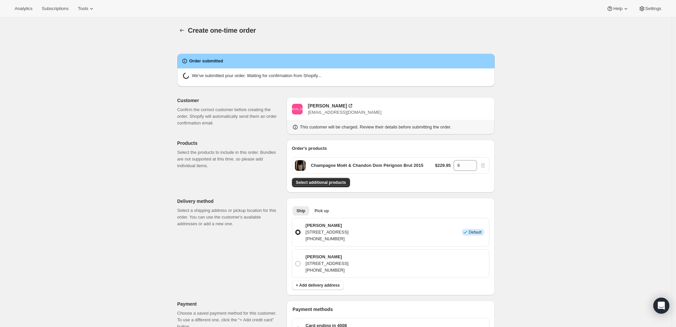
radio input "true"
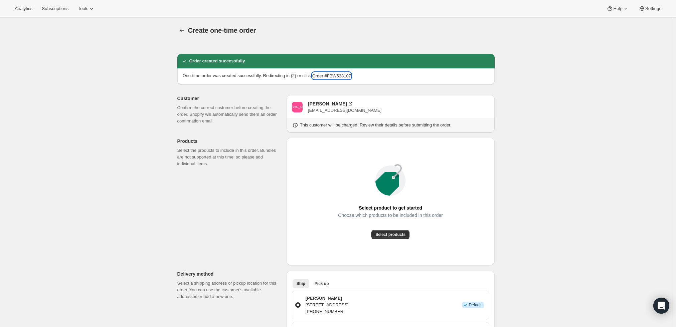
click at [328, 74] on button "Order #FBW538107" at bounding box center [331, 75] width 39 height 7
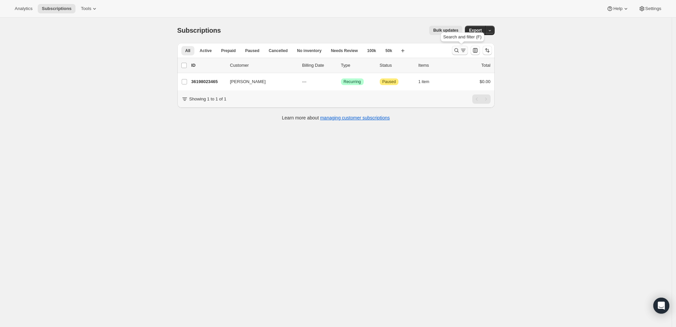
click at [460, 49] on icon "Search and filter results" at bounding box center [456, 50] width 7 height 7
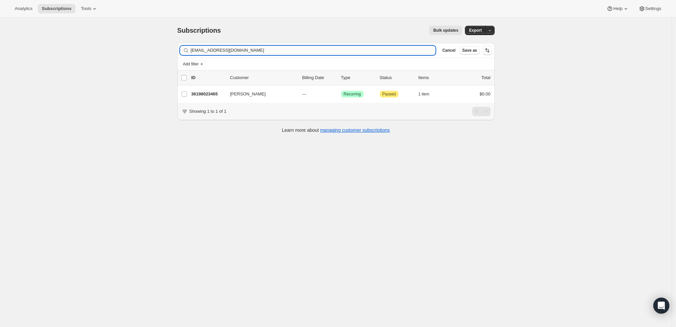
click at [283, 48] on input "[EMAIL_ADDRESS][DOMAIN_NAME]" at bounding box center [313, 50] width 245 height 9
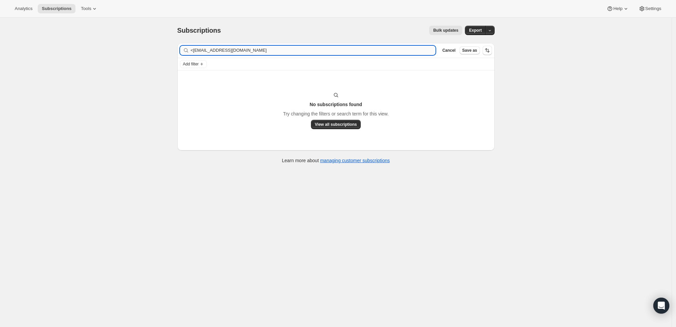
click at [195, 51] on input "<jyt1piano@gmail.com" at bounding box center [313, 50] width 245 height 9
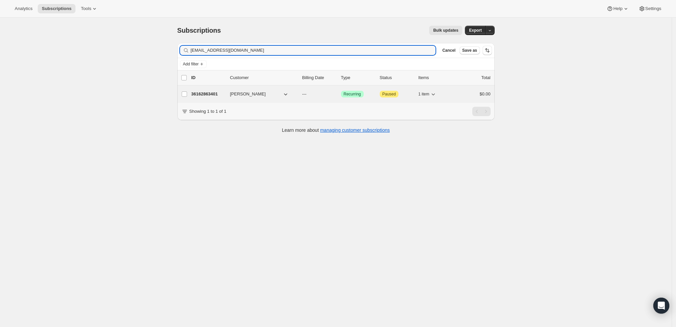
type input "[EMAIL_ADDRESS][DOMAIN_NAME]"
click at [204, 94] on p "36162863401" at bounding box center [207, 94] width 33 height 7
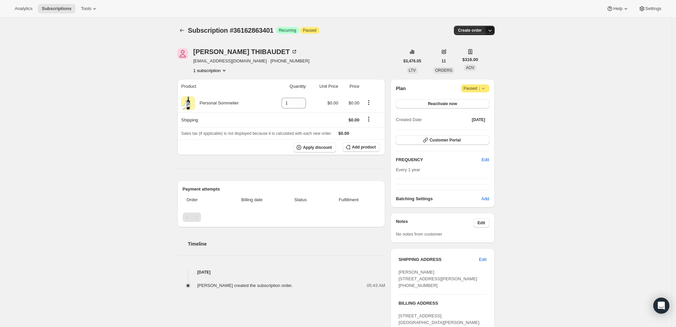
click at [489, 30] on icon "button" at bounding box center [489, 30] width 7 height 7
click at [475, 59] on button "Create custom one-time order" at bounding box center [459, 55] width 70 height 11
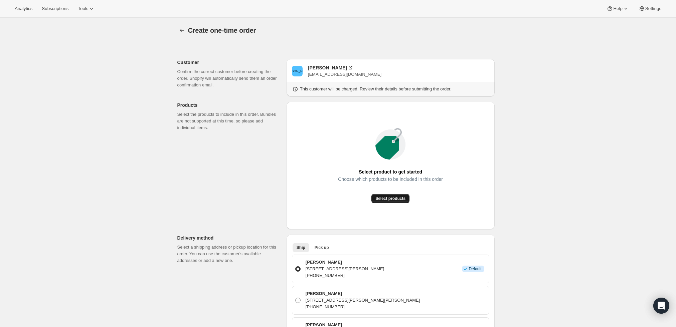
click at [395, 198] on span "Select products" at bounding box center [390, 198] width 30 height 5
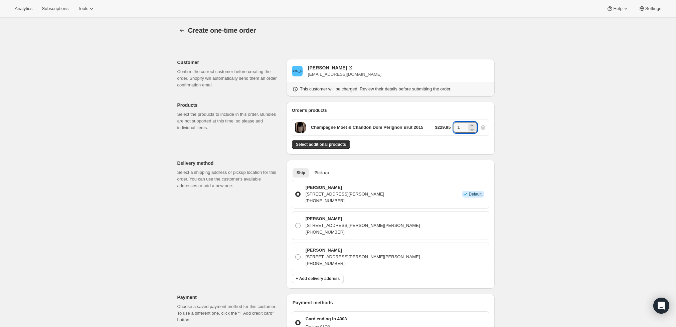
drag, startPoint x: 466, startPoint y: 124, endPoint x: 441, endPoint y: 126, distance: 25.4
click at [441, 126] on div "$229.95 1" at bounding box center [460, 127] width 51 height 11
type input "6"
click at [554, 211] on div "Create one-time order. This page is ready Create one-time order Customer Confir…" at bounding box center [335, 281] width 671 height 526
click at [319, 144] on span "Select additional products" at bounding box center [321, 144] width 50 height 5
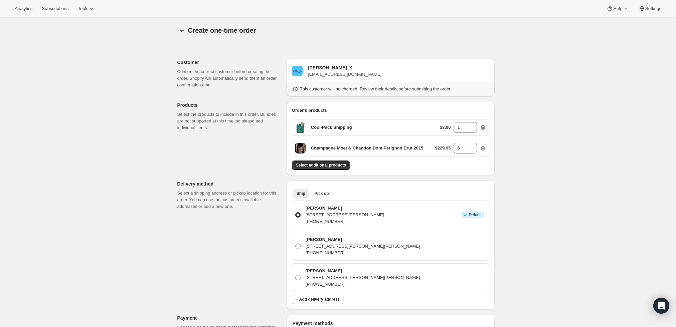
drag, startPoint x: 358, startPoint y: 207, endPoint x: 308, endPoint y: 206, distance: 49.7
click at [308, 206] on p "[PERSON_NAME]" at bounding box center [344, 208] width 79 height 7
copy p "ean-Yves THIBAUDET"
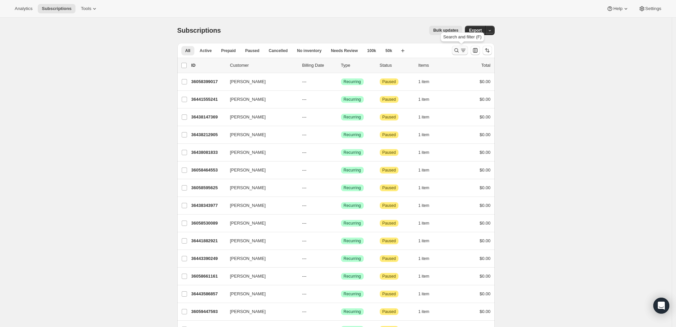
click at [459, 51] on icon "Search and filter results" at bounding box center [456, 50] width 7 height 7
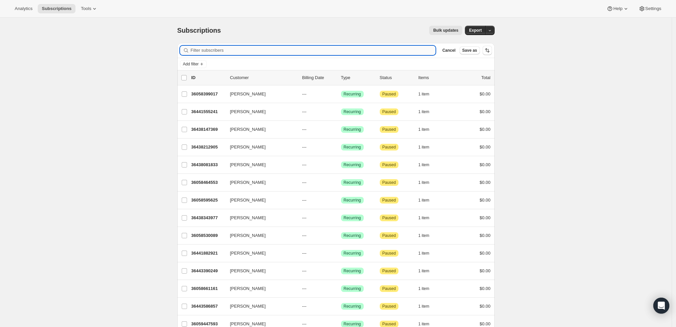
click at [276, 51] on input "Filter subscribers" at bounding box center [313, 50] width 245 height 9
paste input "[EMAIL_ADDRESS][DOMAIN_NAME]"
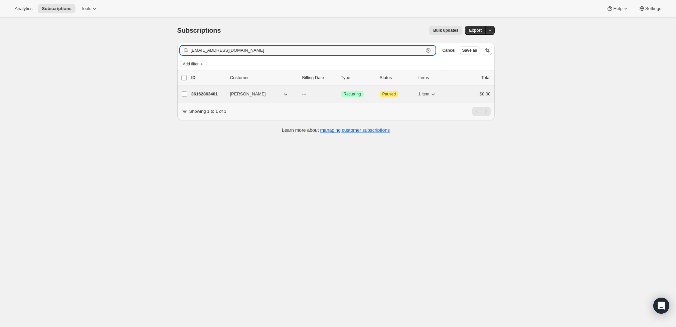
type input "[EMAIL_ADDRESS][DOMAIN_NAME]"
click at [209, 91] on p "36162863401" at bounding box center [207, 94] width 33 height 7
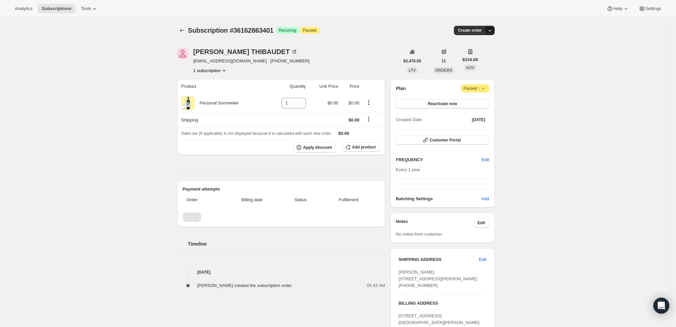
click at [491, 30] on icon "button" at bounding box center [489, 30] width 7 height 7
click at [481, 55] on span "Create custom one-time order" at bounding box center [464, 55] width 58 height 5
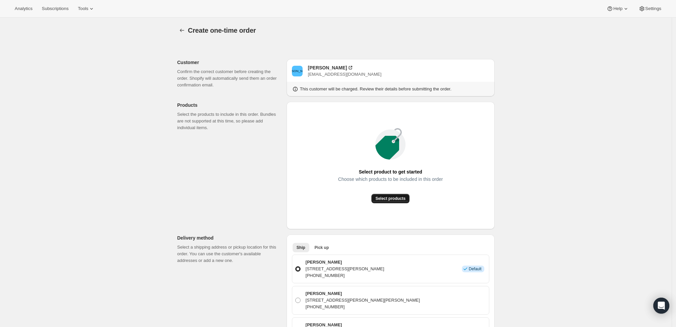
click at [398, 196] on span "Select products" at bounding box center [390, 198] width 30 height 5
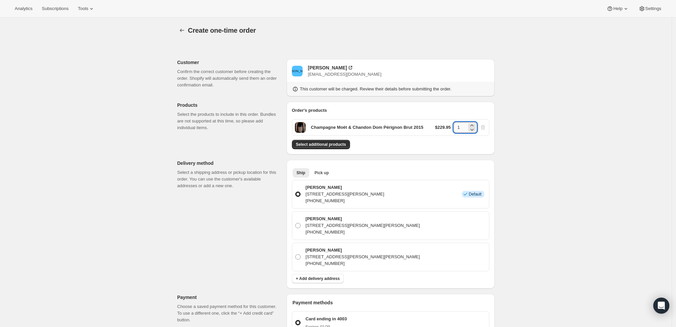
drag, startPoint x: 466, startPoint y: 128, endPoint x: 455, endPoint y: 128, distance: 11.4
click at [455, 128] on input "1" at bounding box center [459, 127] width 13 height 11
type input "6"
click at [360, 142] on div "Select additional products" at bounding box center [390, 144] width 197 height 9
click at [325, 145] on span "Select additional products" at bounding box center [321, 144] width 50 height 5
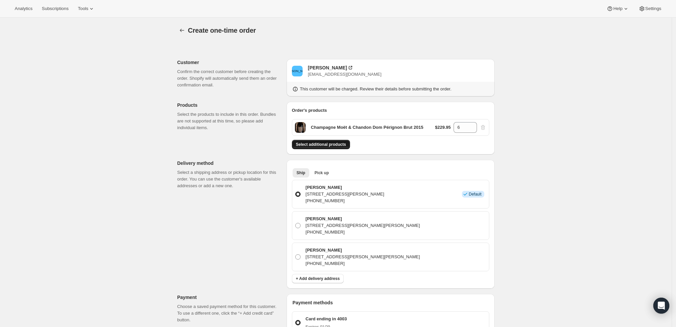
click at [317, 145] on span "Select additional products" at bounding box center [321, 144] width 50 height 5
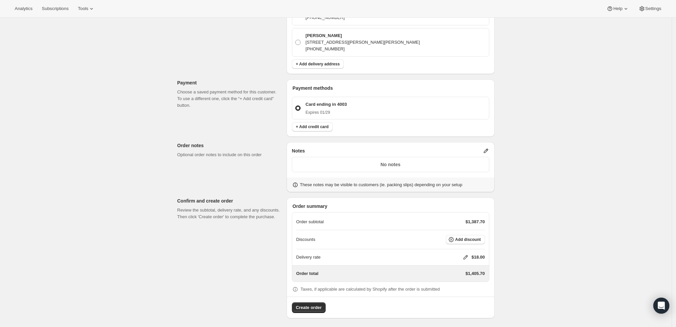
scroll to position [236, 0]
click at [466, 256] on icon at bounding box center [465, 256] width 7 height 7
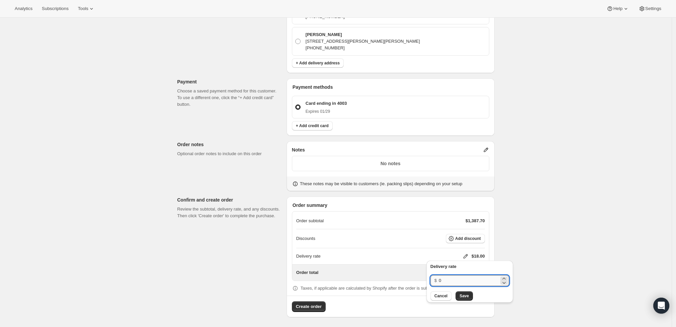
click at [472, 283] on input "0" at bounding box center [469, 280] width 60 height 11
type input "0"
click at [545, 251] on div "Create one-time order. This page is ready Create one-time order Customer Confir…" at bounding box center [335, 54] width 671 height 547
click at [472, 241] on button "Add discount" at bounding box center [465, 238] width 39 height 9
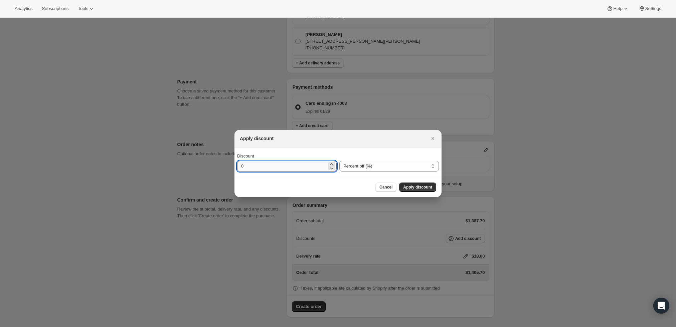
click at [296, 164] on input "0" at bounding box center [281, 166] width 89 height 11
type input "10"
click at [555, 163] on div at bounding box center [338, 163] width 676 height 327
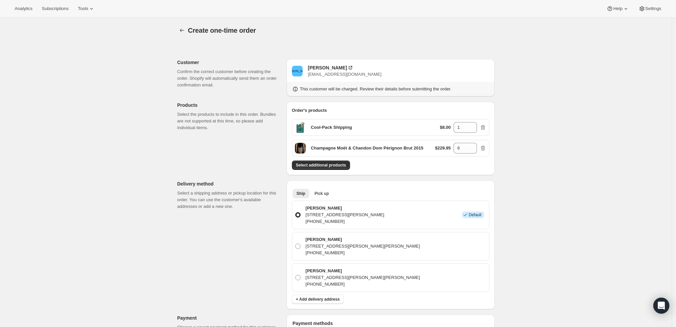
scroll to position [236, 0]
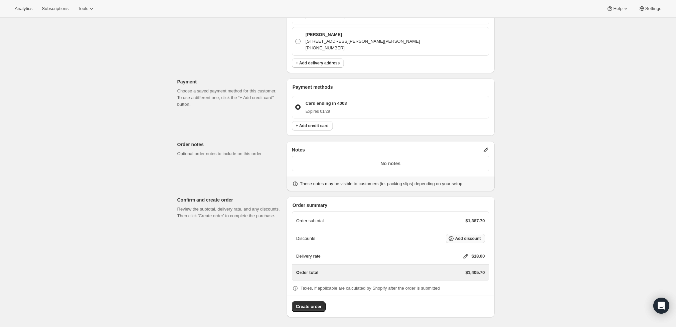
click at [464, 236] on span "Add discount" at bounding box center [468, 238] width 26 height 5
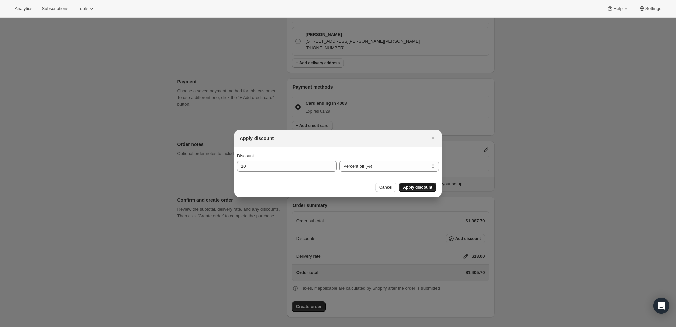
click at [419, 184] on button "Apply discount" at bounding box center [417, 187] width 37 height 9
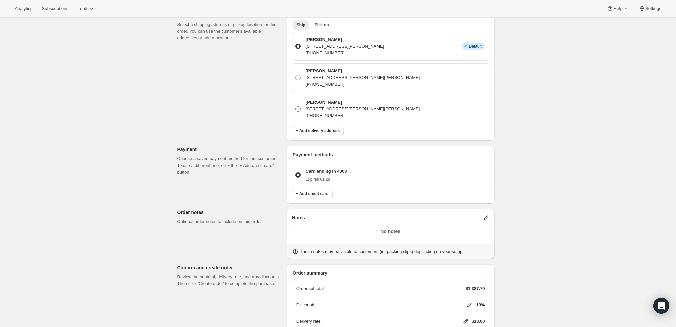
scroll to position [160, 0]
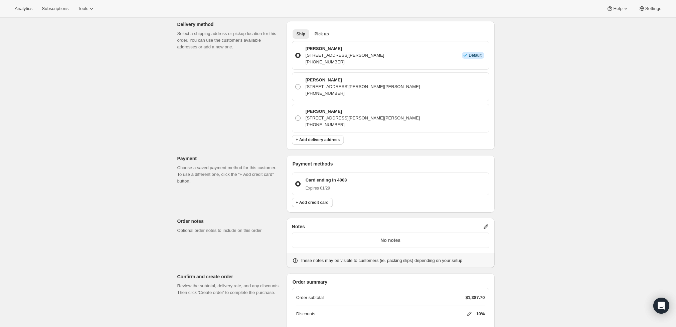
drag, startPoint x: 413, startPoint y: 55, endPoint x: 304, endPoint y: 49, distance: 109.0
click at [304, 49] on label "Jean-Yves THIBAUDET 4466 Beck Ave, Studio City, CA, 91602, United States +13233…" at bounding box center [390, 55] width 191 height 23
copy div "Jean-Yves THIBAUDET 4466 Beck Ave, Studio City, CA, 91602, United States"
click at [577, 159] on div "Create one-time order. This page is ready Create one-time order Customer Confir…" at bounding box center [335, 130] width 671 height 544
click at [104, 46] on div "Create one-time order. This page is ready Create one-time order Customer Confir…" at bounding box center [335, 130] width 671 height 544
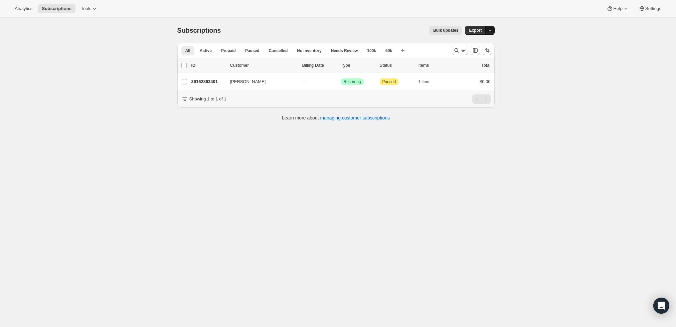
click at [492, 29] on icon "button" at bounding box center [489, 30] width 4 height 4
click at [534, 29] on div "Subscriptions. This page is ready Subscriptions Bulk updates More actions Bulk …" at bounding box center [335, 181] width 671 height 327
click at [462, 49] on icon "Search and filter results" at bounding box center [463, 50] width 7 height 7
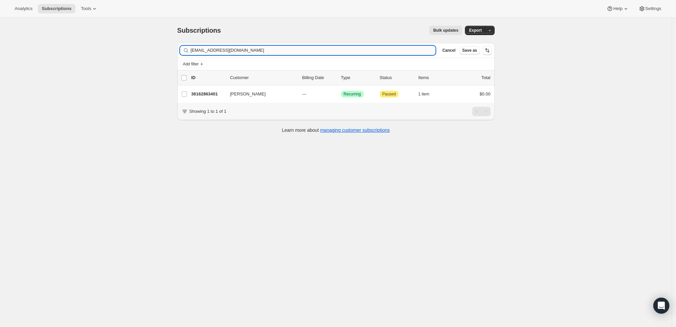
click at [368, 51] on input "[EMAIL_ADDRESS][DOMAIN_NAME]" at bounding box center [313, 50] width 245 height 9
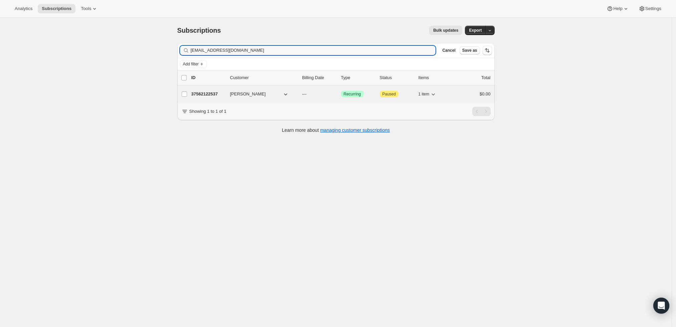
type input "[EMAIL_ADDRESS][DOMAIN_NAME]"
click at [205, 95] on p "37562122537" at bounding box center [207, 94] width 33 height 7
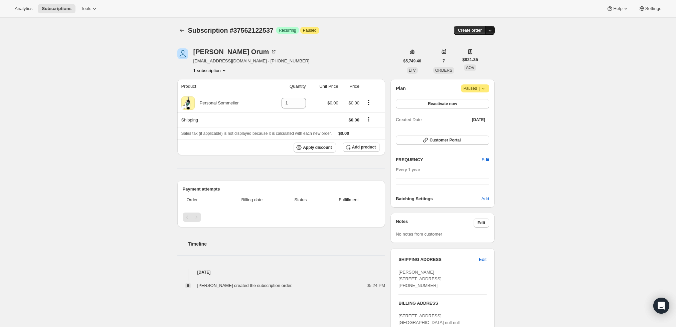
click at [491, 30] on icon "button" at bounding box center [489, 31] width 3 height 2
click at [525, 87] on div "Subscription #37562122537. This page is ready Subscription #37562122537 Success…" at bounding box center [335, 207] width 671 height 379
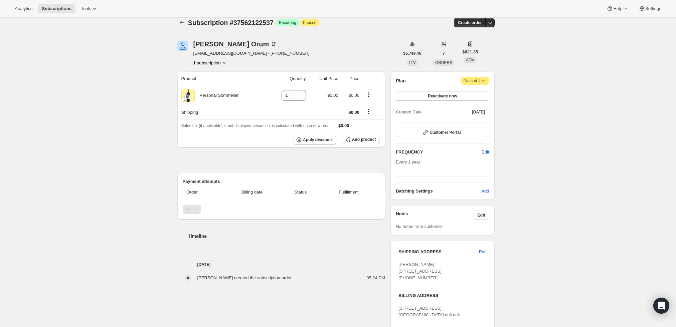
scroll to position [82, 0]
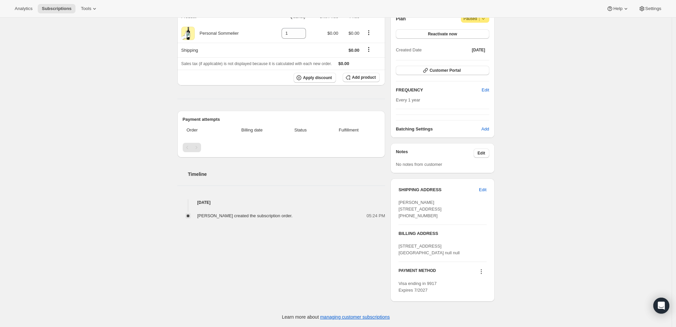
click at [484, 270] on icon at bounding box center [481, 271] width 7 height 7
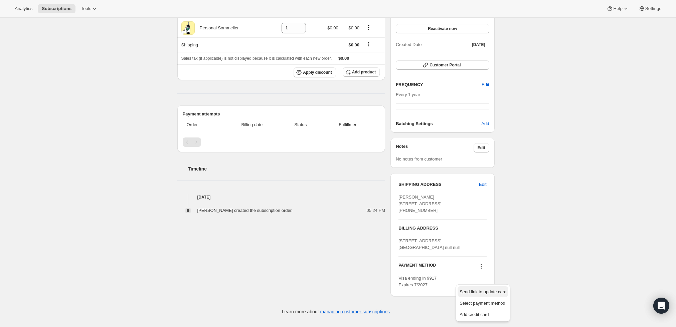
click at [491, 289] on span "Send link to update card" at bounding box center [482, 291] width 47 height 5
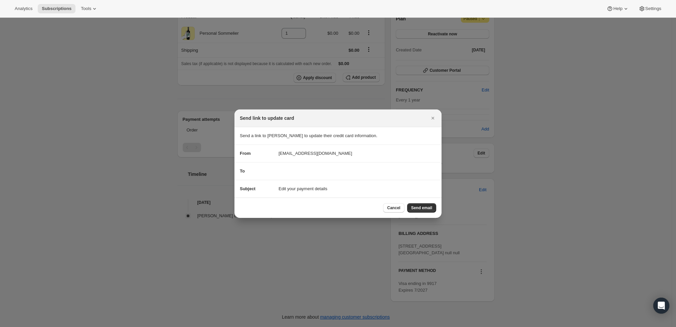
scroll to position [0, 0]
click at [422, 205] on span "Send email" at bounding box center [421, 207] width 21 height 5
